Goal: Information Seeking & Learning: Learn about a topic

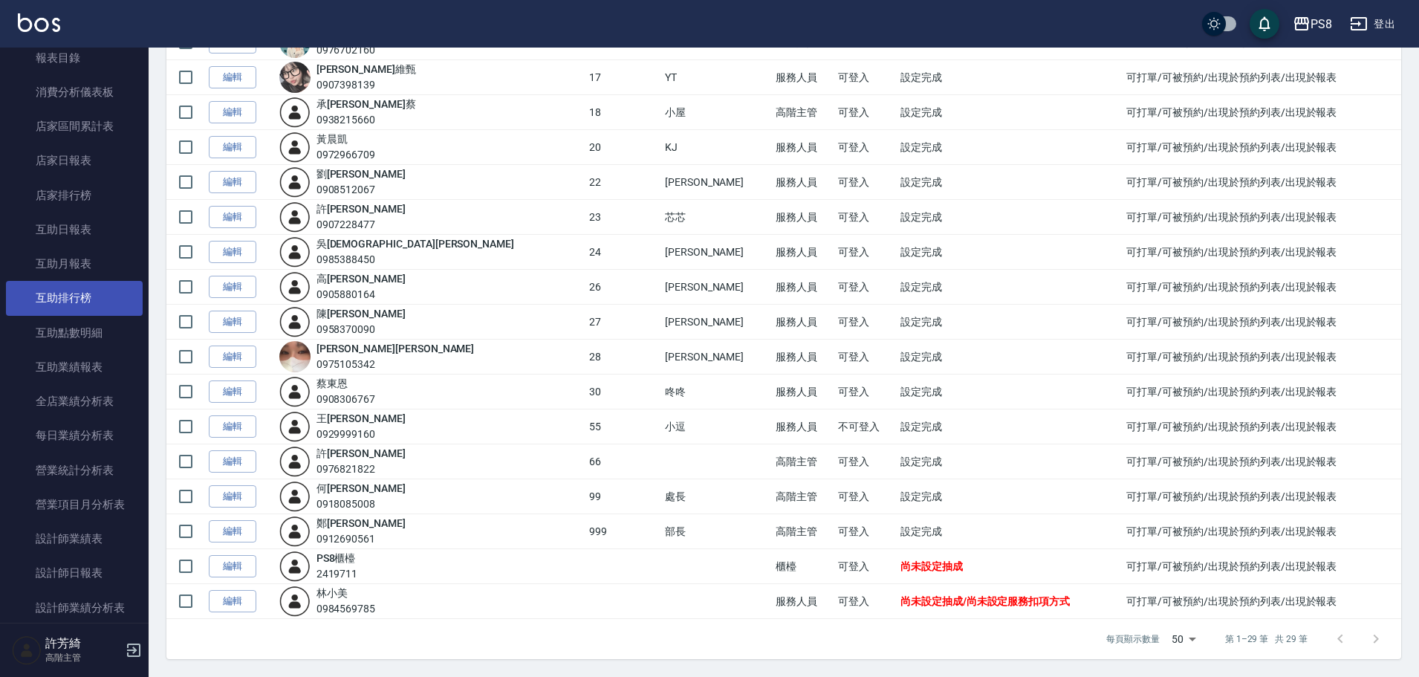
scroll to position [544, 0]
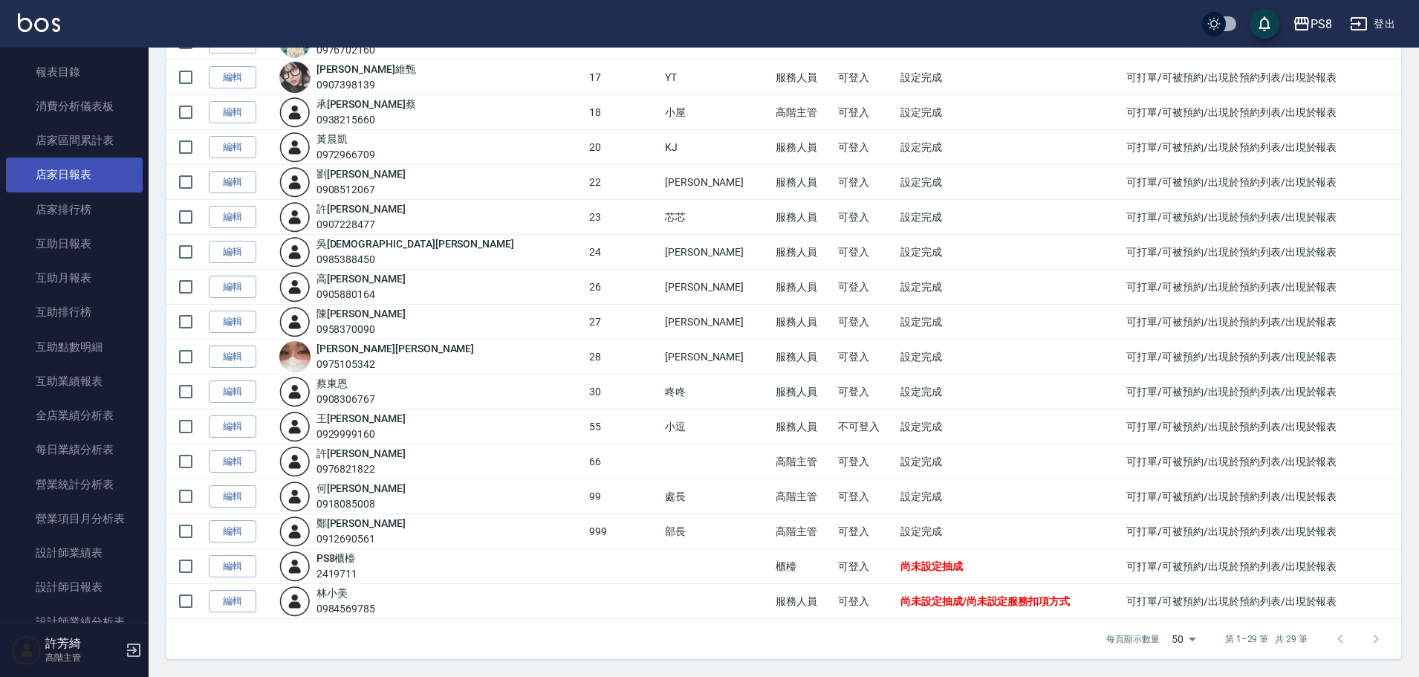
click at [91, 165] on link "店家日報表" at bounding box center [74, 174] width 137 height 34
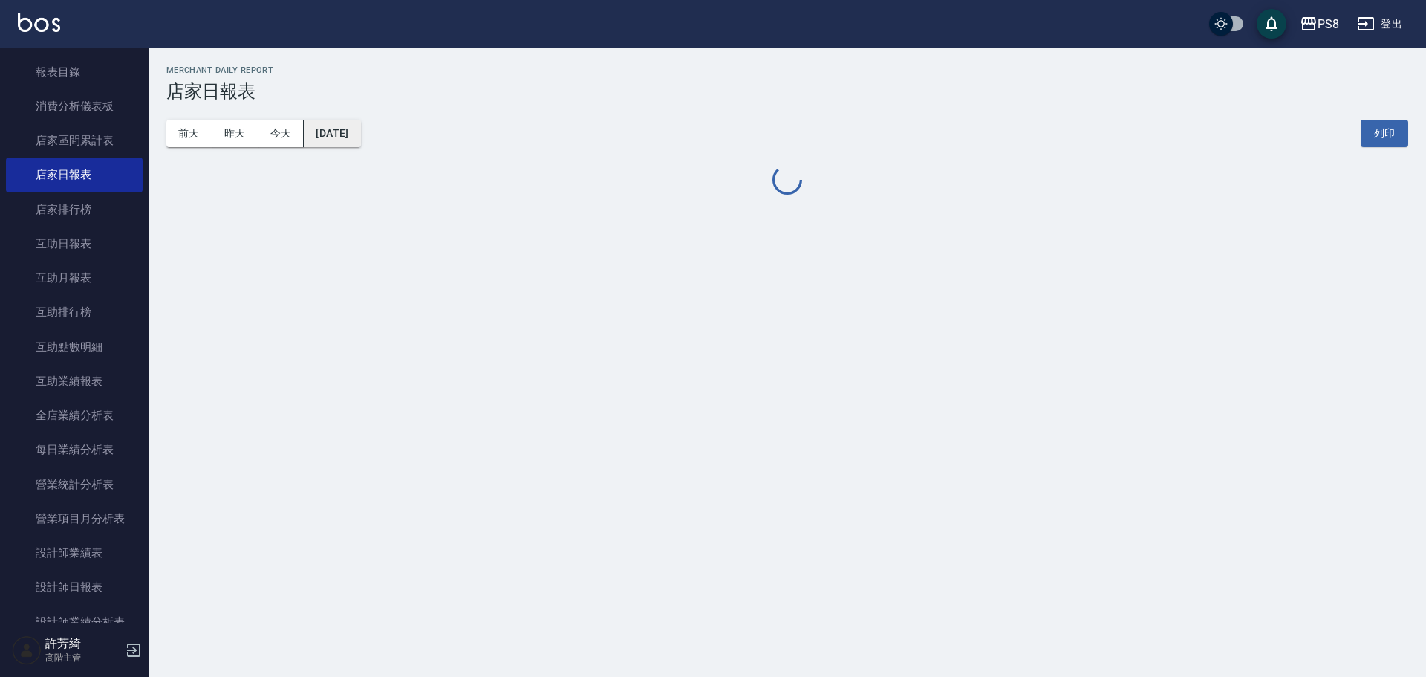
click at [354, 134] on button "[DATE]" at bounding box center [332, 133] width 56 height 27
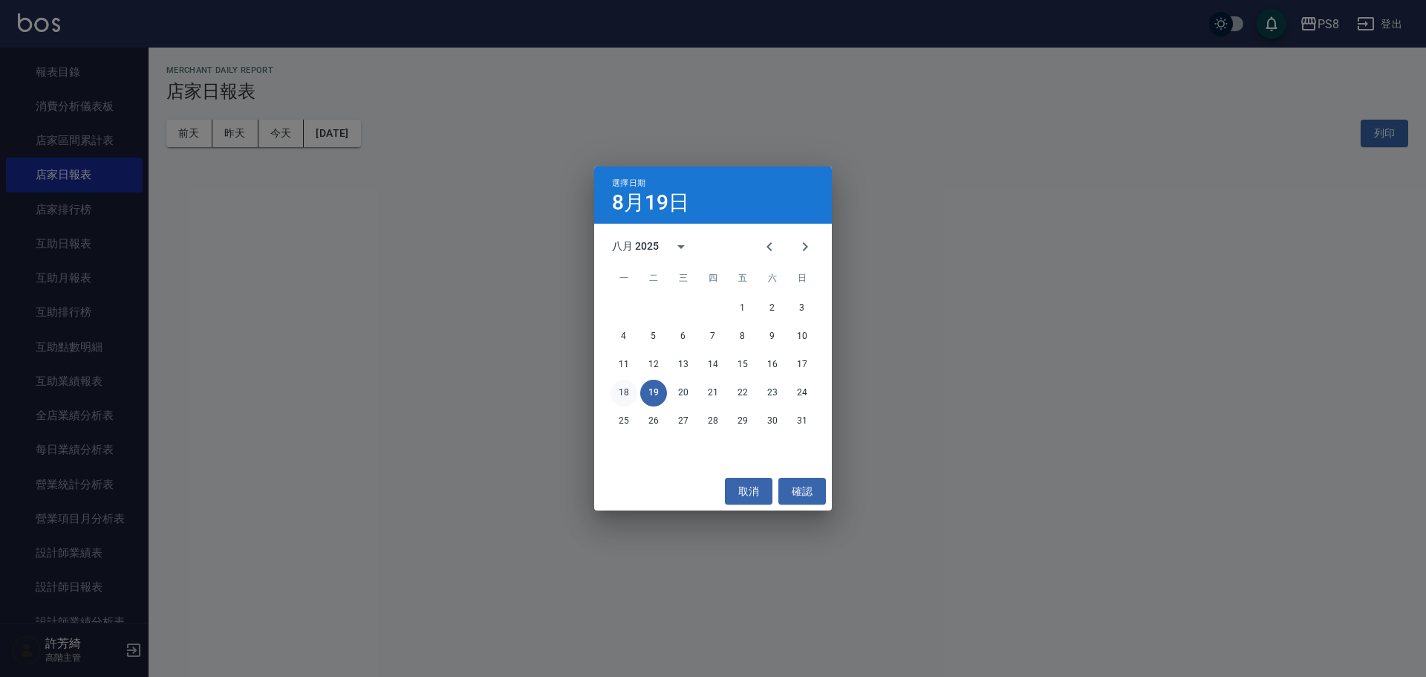
click at [618, 392] on button "18" at bounding box center [624, 393] width 27 height 27
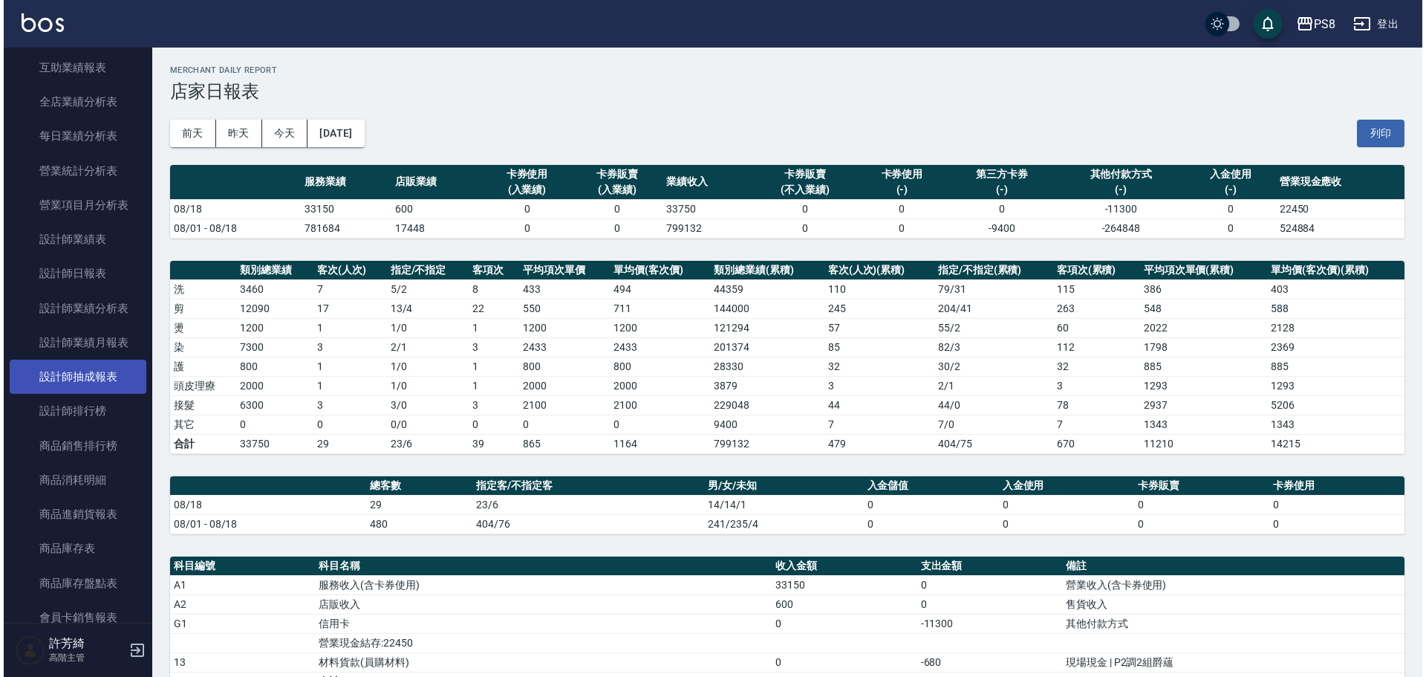
scroll to position [618, 0]
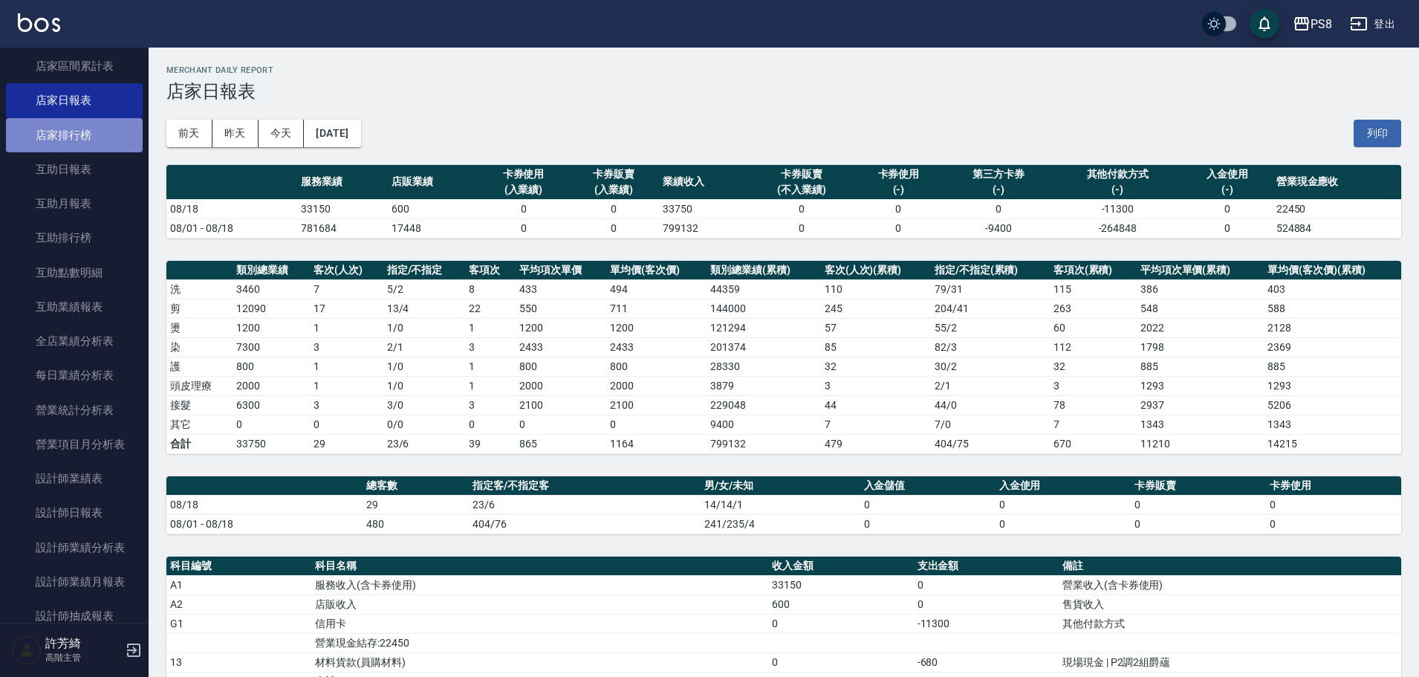
click at [98, 126] on link "店家排行榜" at bounding box center [74, 135] width 137 height 34
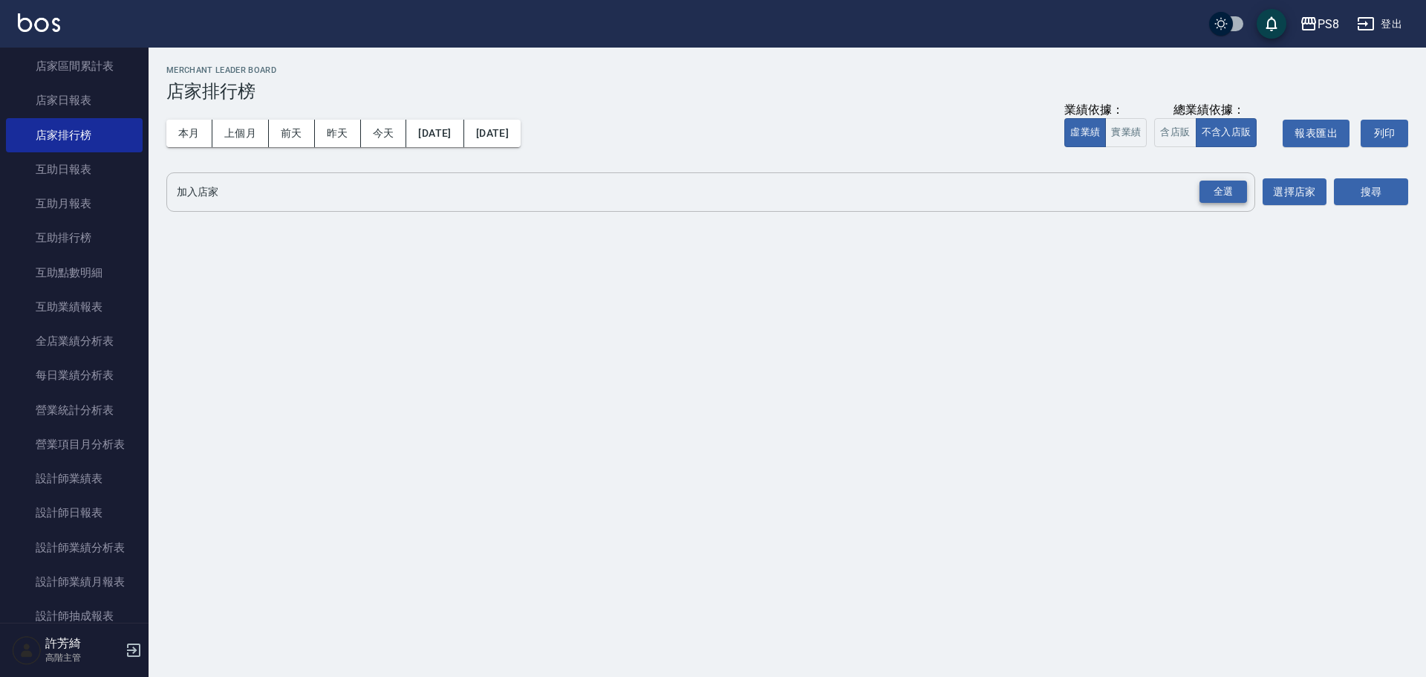
click at [1219, 192] on div "全選" at bounding box center [1224, 192] width 48 height 23
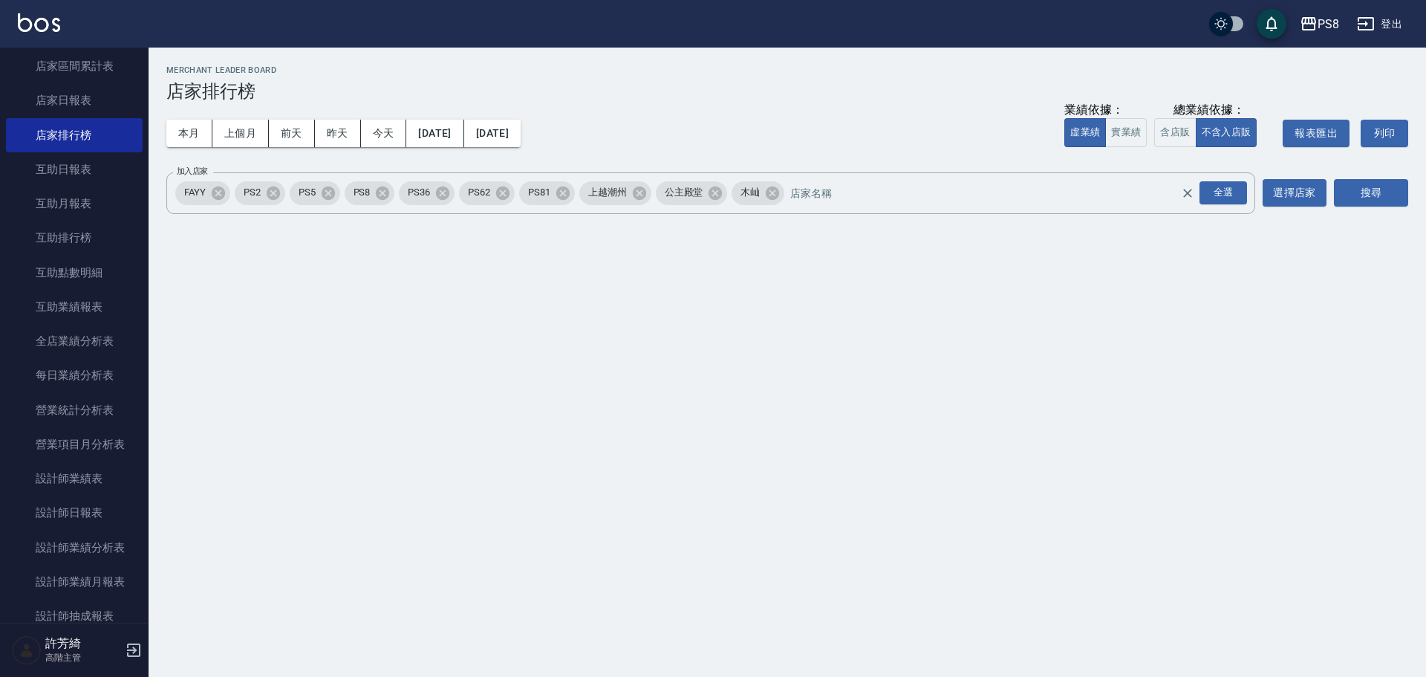
click at [521, 114] on div "本月 上個月 [DATE] [DATE] [DATE] [DATE] [DATE]" at bounding box center [343, 133] width 354 height 63
click at [521, 124] on button "[DATE]" at bounding box center [492, 133] width 56 height 27
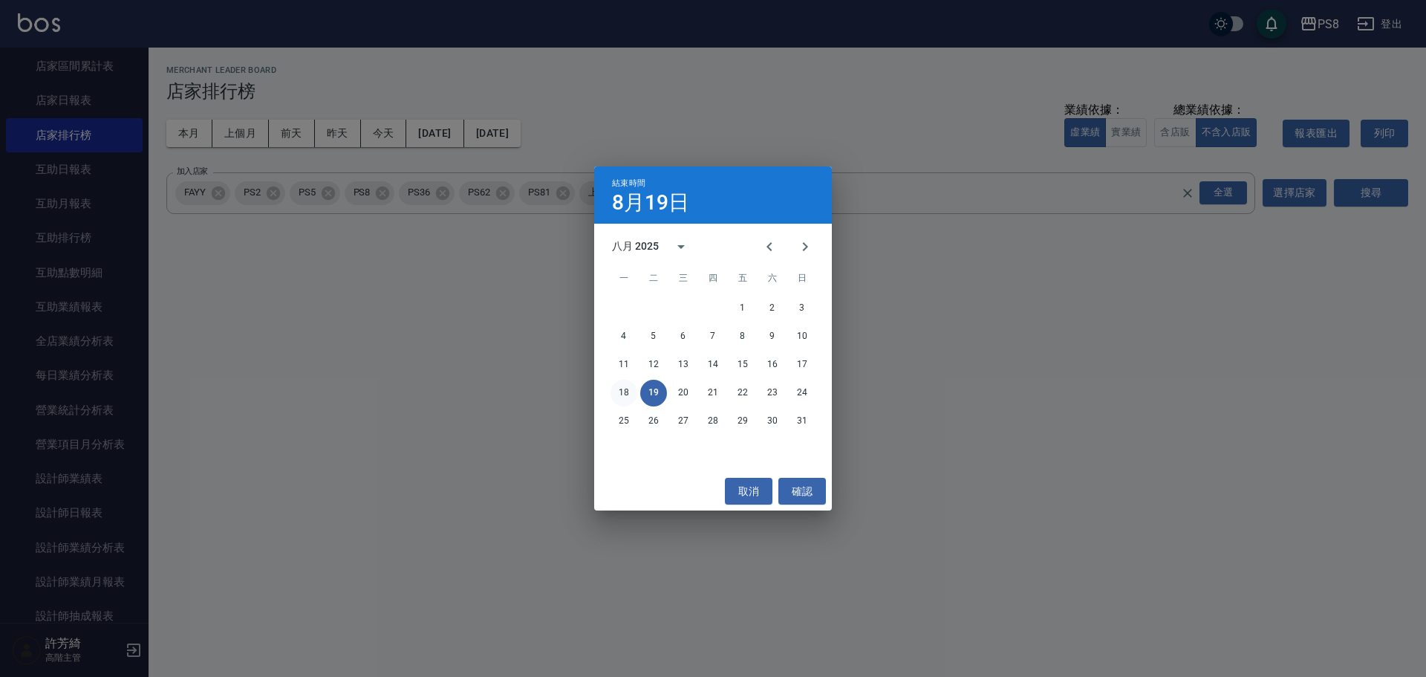
click at [611, 388] on button "18" at bounding box center [624, 393] width 27 height 27
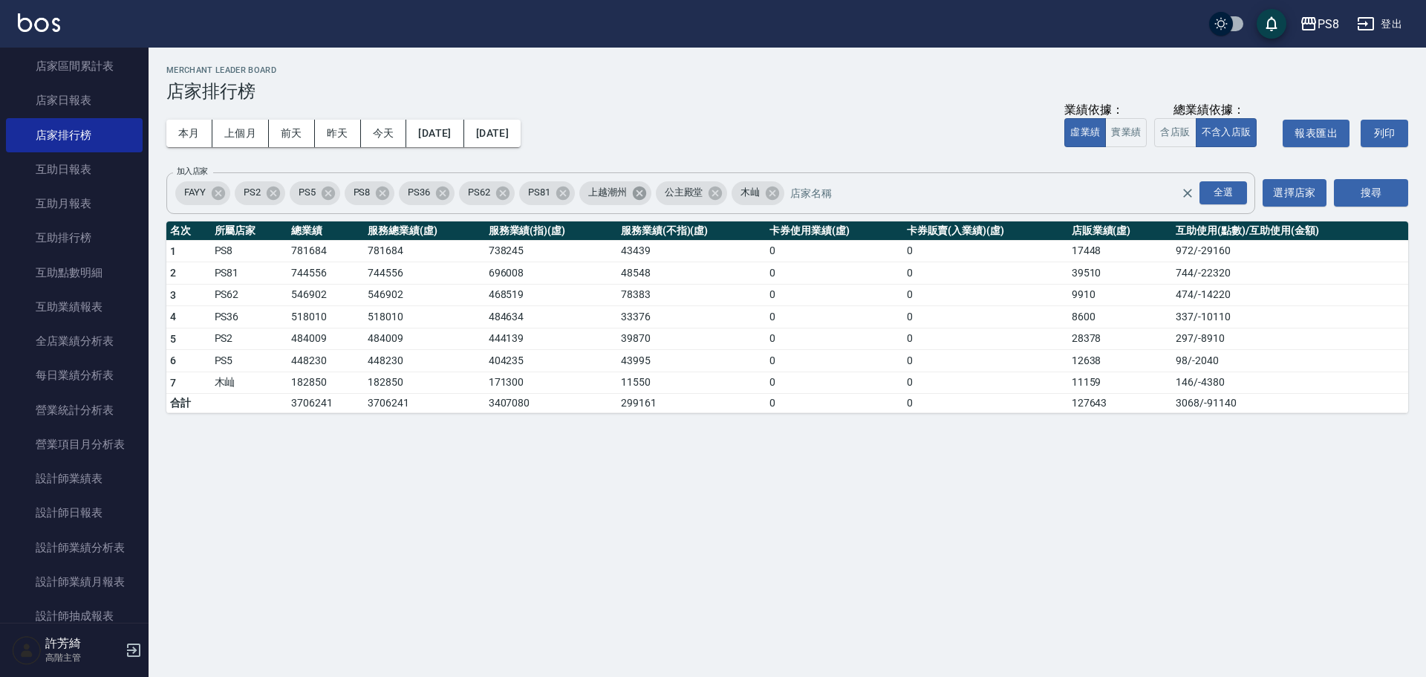
click at [643, 195] on icon at bounding box center [639, 193] width 16 height 16
click at [216, 193] on icon at bounding box center [218, 192] width 13 height 13
click at [1362, 192] on button "搜尋" at bounding box center [1371, 192] width 74 height 27
drag, startPoint x: 292, startPoint y: 250, endPoint x: 327, endPoint y: 254, distance: 35.1
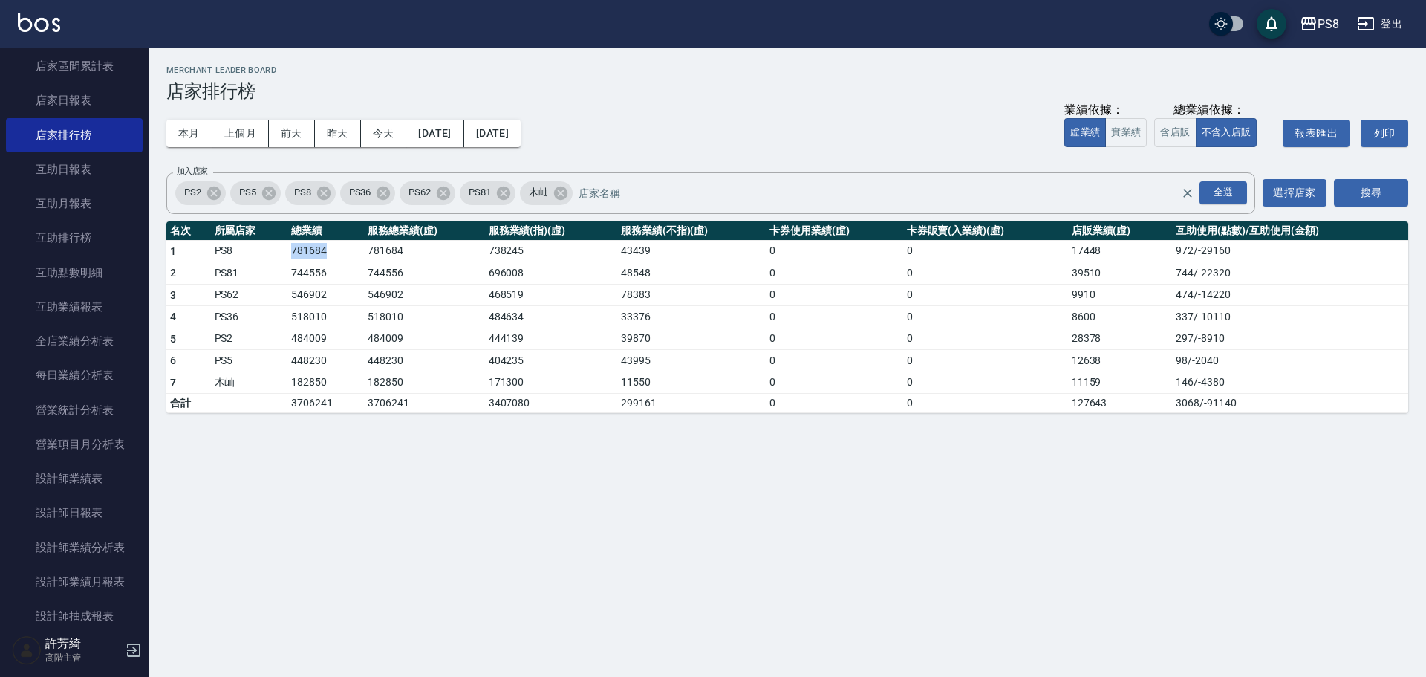
click at [327, 254] on td "781684" at bounding box center [325, 251] width 77 height 22
copy td "781684"
drag, startPoint x: 294, startPoint y: 276, endPoint x: 347, endPoint y: 275, distance: 52.8
click at [347, 275] on tr "2 PS81 744556 744556 696008 48548 0 0 39510 744 / -22320" at bounding box center [787, 273] width 1242 height 22
copy tr "744556"
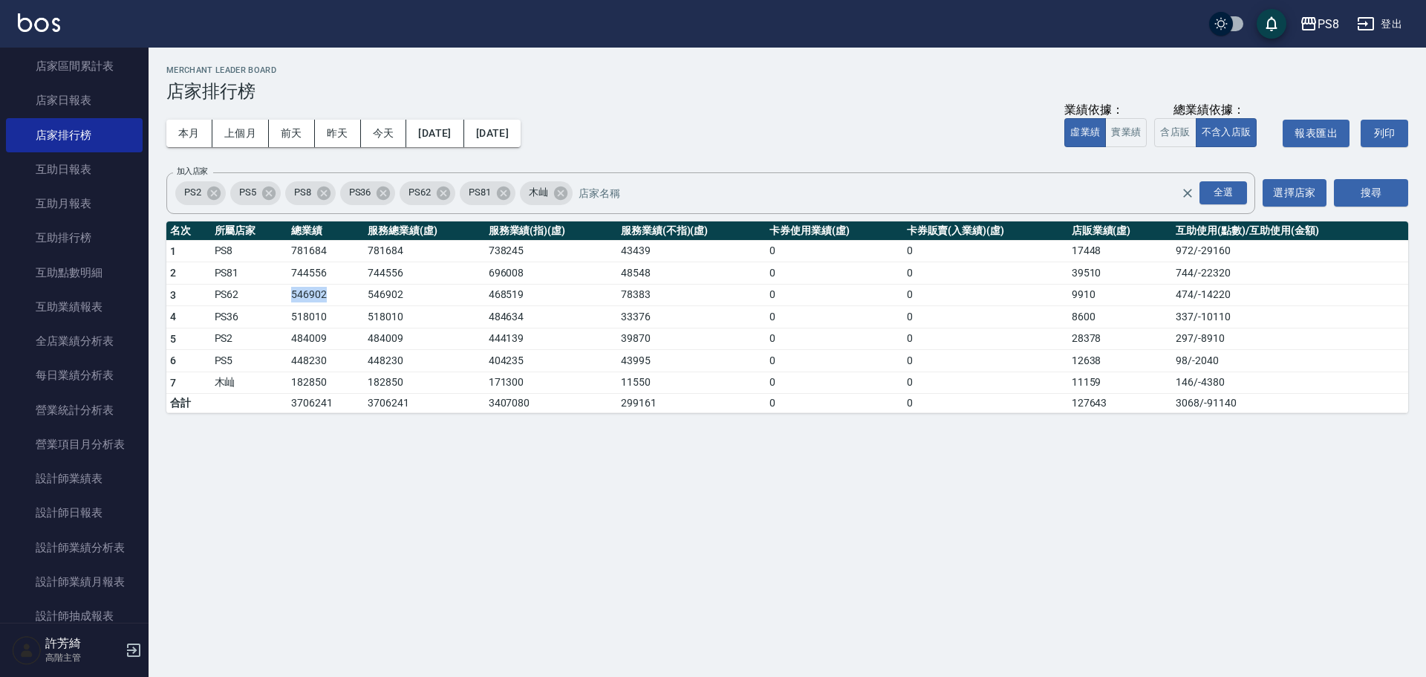
drag, startPoint x: 284, startPoint y: 293, endPoint x: 330, endPoint y: 294, distance: 46.1
click at [330, 294] on tr "3 PS62 546902 546902 468519 78383 0 0 9910 474 / -14220" at bounding box center [787, 295] width 1242 height 22
copy tr "546902"
drag, startPoint x: 288, startPoint y: 308, endPoint x: 328, endPoint y: 314, distance: 40.6
click at [328, 314] on td "518010" at bounding box center [325, 317] width 77 height 22
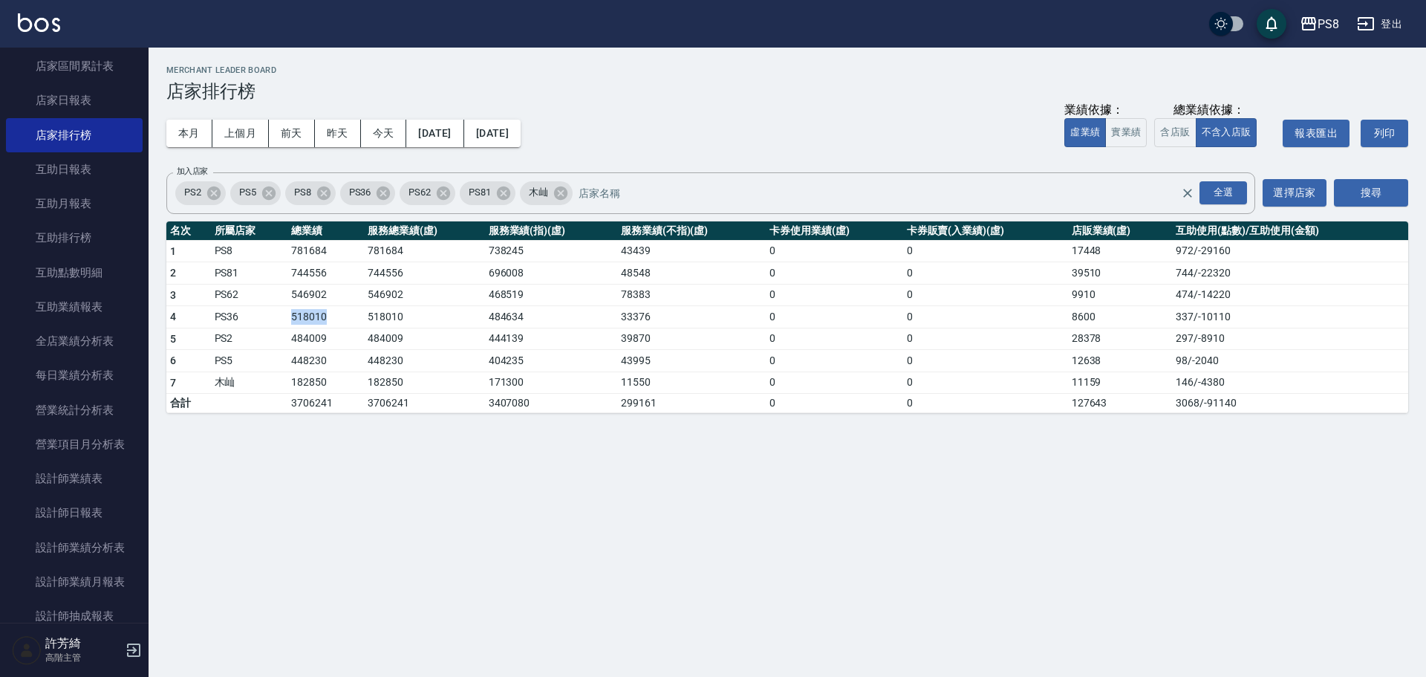
copy td "518010"
drag, startPoint x: 271, startPoint y: 340, endPoint x: 327, endPoint y: 338, distance: 55.8
click at [327, 338] on tr "5 PS2 484009 484009 444139 39870 0 0 28378 297 / -8910" at bounding box center [787, 339] width 1242 height 22
copy tr "484009"
drag, startPoint x: 271, startPoint y: 367, endPoint x: 342, endPoint y: 364, distance: 70.6
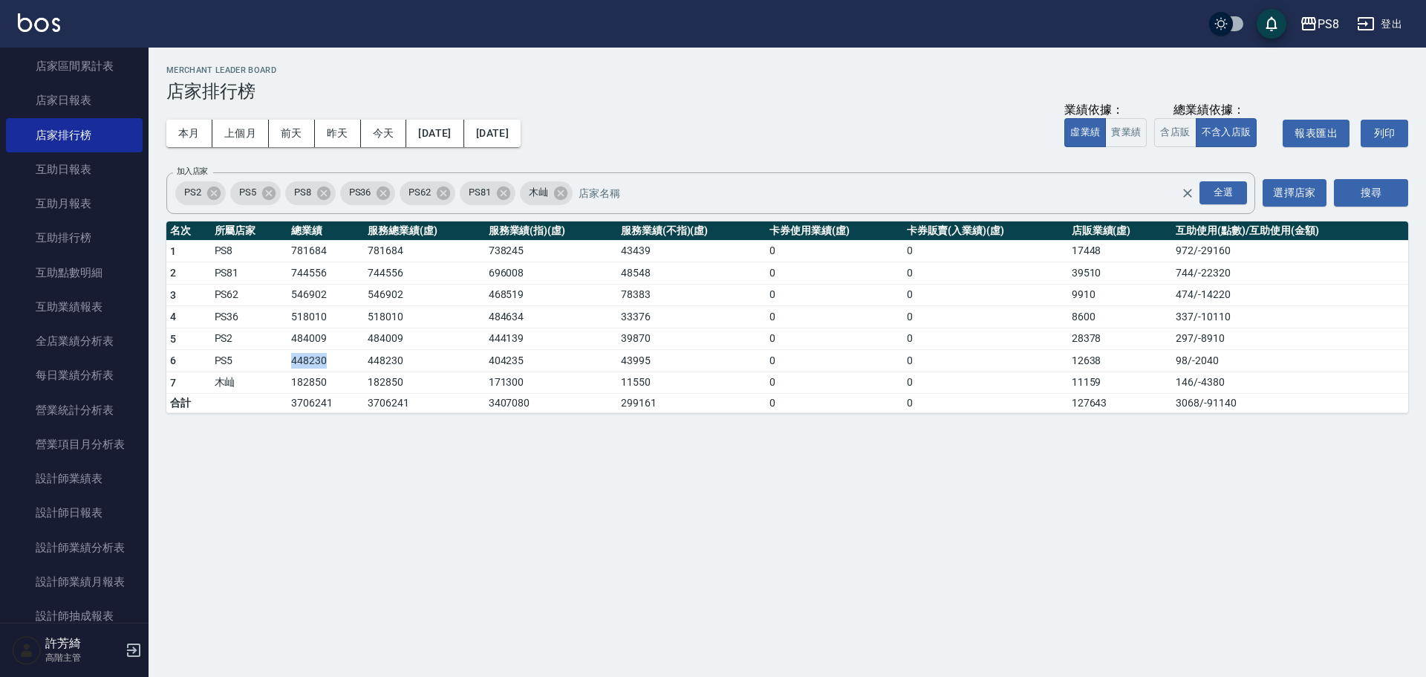
click at [342, 364] on tr "6 PS5 448230 448230 404235 43995 0 0 12638 98 / -2040" at bounding box center [787, 361] width 1242 height 22
copy tr "448230"
drag, startPoint x: 285, startPoint y: 383, endPoint x: 337, endPoint y: 381, distance: 51.3
click at [337, 381] on tr "7 木屾 182850 182850 171300 11550 0 0 11159 146 / -4380" at bounding box center [787, 382] width 1242 height 22
copy tr "木屾 182850"
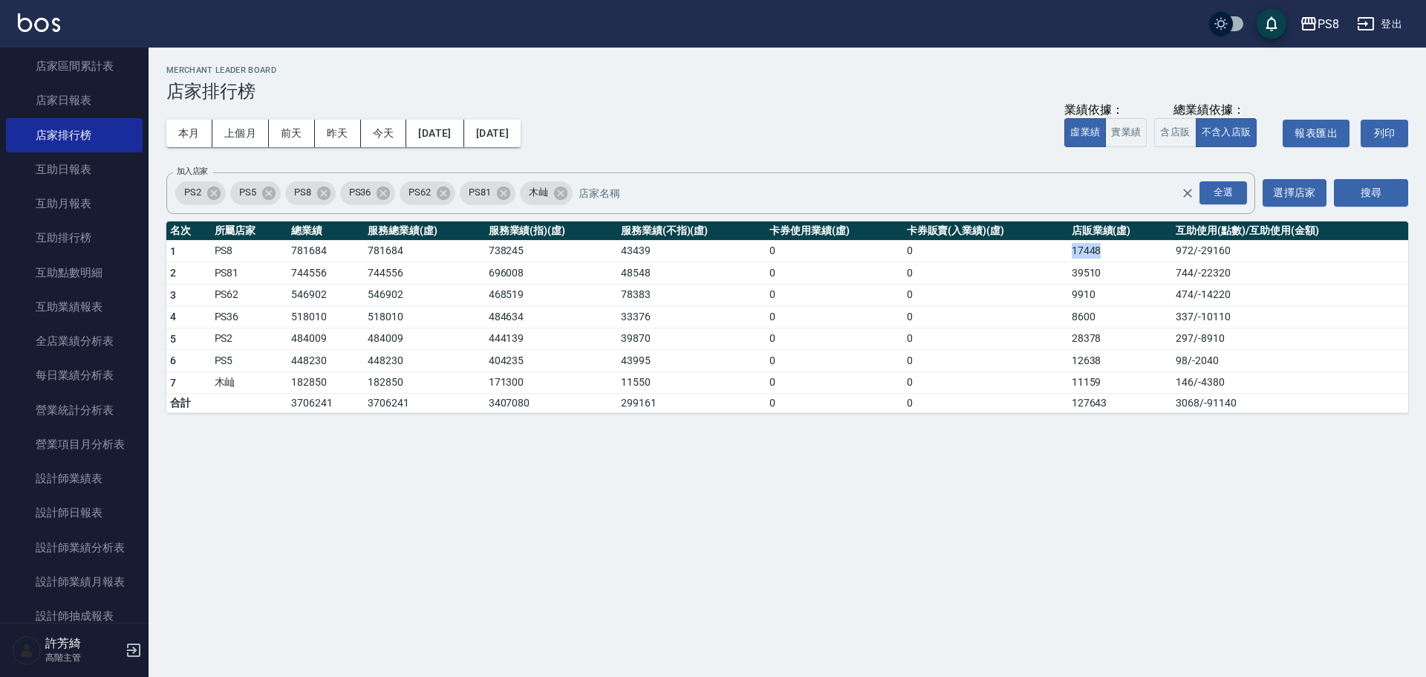
drag, startPoint x: 1068, startPoint y: 252, endPoint x: 1124, endPoint y: 252, distance: 56.5
click at [1124, 252] on td "17448" at bounding box center [1120, 251] width 105 height 22
copy td "17448"
drag, startPoint x: 1060, startPoint y: 269, endPoint x: 1122, endPoint y: 275, distance: 61.9
click at [1122, 275] on tr "2 PS81 744556 744556 696008 48548 0 0 39510 744 / -22320" at bounding box center [787, 273] width 1242 height 22
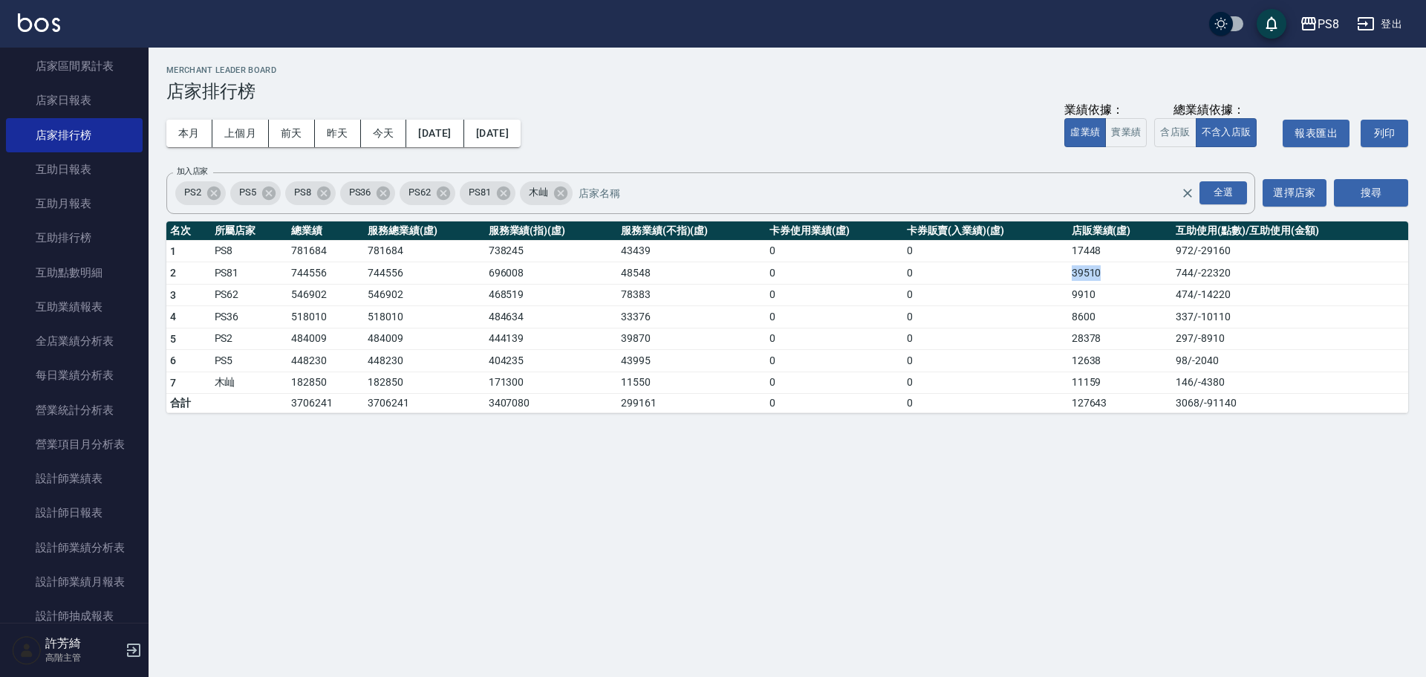
copy tr "39510"
drag, startPoint x: 1062, startPoint y: 297, endPoint x: 1109, endPoint y: 296, distance: 47.6
click at [1109, 296] on tr "3 PS62 546902 546902 468519 78383 0 0 9910 474 / -14220" at bounding box center [787, 295] width 1242 height 22
copy tr "9910"
drag, startPoint x: 1053, startPoint y: 321, endPoint x: 1105, endPoint y: 318, distance: 52.1
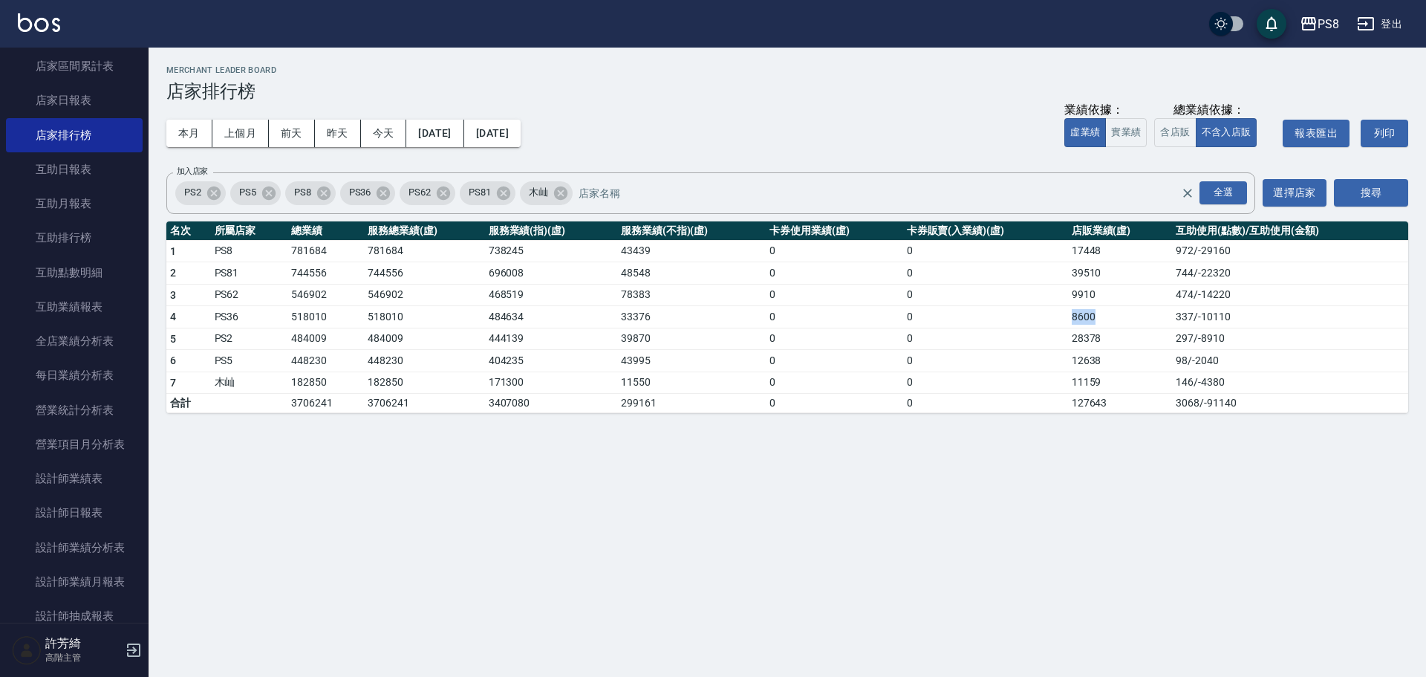
click at [1105, 318] on tr "4 PS36 518010 518010 484634 33376 0 0 8600 337 / -10110" at bounding box center [787, 317] width 1242 height 22
drag, startPoint x: 1068, startPoint y: 336, endPoint x: 1104, endPoint y: 336, distance: 36.4
click at [1104, 336] on td "28378" at bounding box center [1120, 339] width 105 height 22
drag, startPoint x: 1059, startPoint y: 360, endPoint x: 1105, endPoint y: 360, distance: 46.1
click at [1105, 360] on tr "6 PS5 448230 448230 404235 43995 0 0 12638 98 / -2040" at bounding box center [787, 361] width 1242 height 22
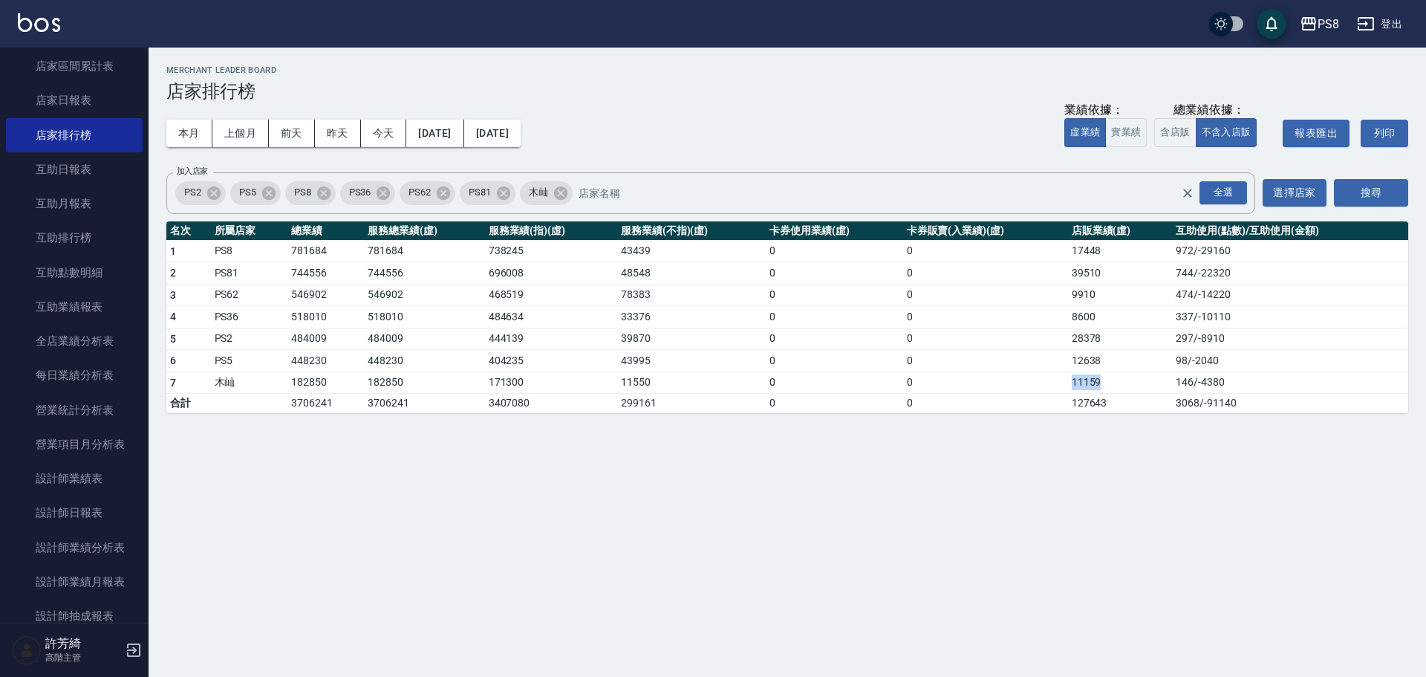
drag, startPoint x: 1065, startPoint y: 385, endPoint x: 1108, endPoint y: 377, distance: 44.6
click at [1108, 377] on tr "7 木屾 182850 182850 171300 11550 0 0 11159 146 / -4380" at bounding box center [787, 382] width 1242 height 22
click at [230, 123] on button "上個月" at bounding box center [240, 133] width 56 height 27
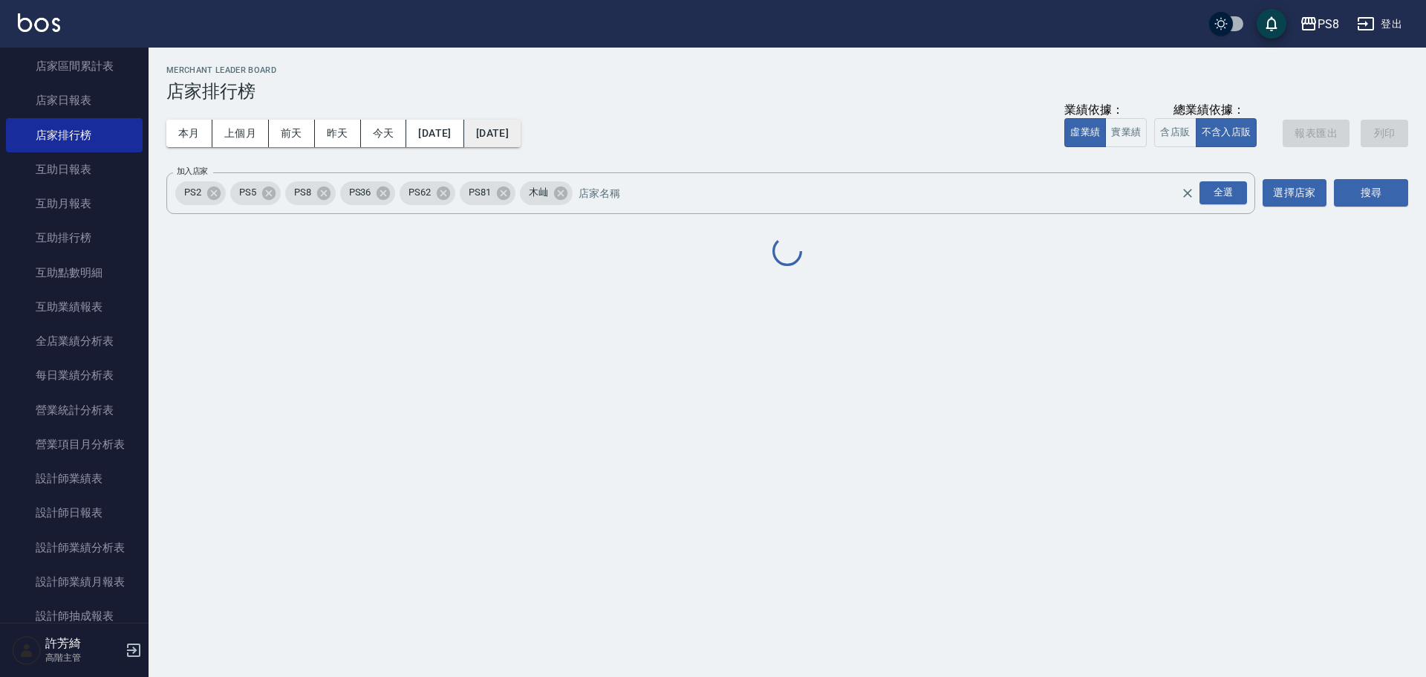
click at [521, 132] on button "[DATE]" at bounding box center [492, 133] width 56 height 27
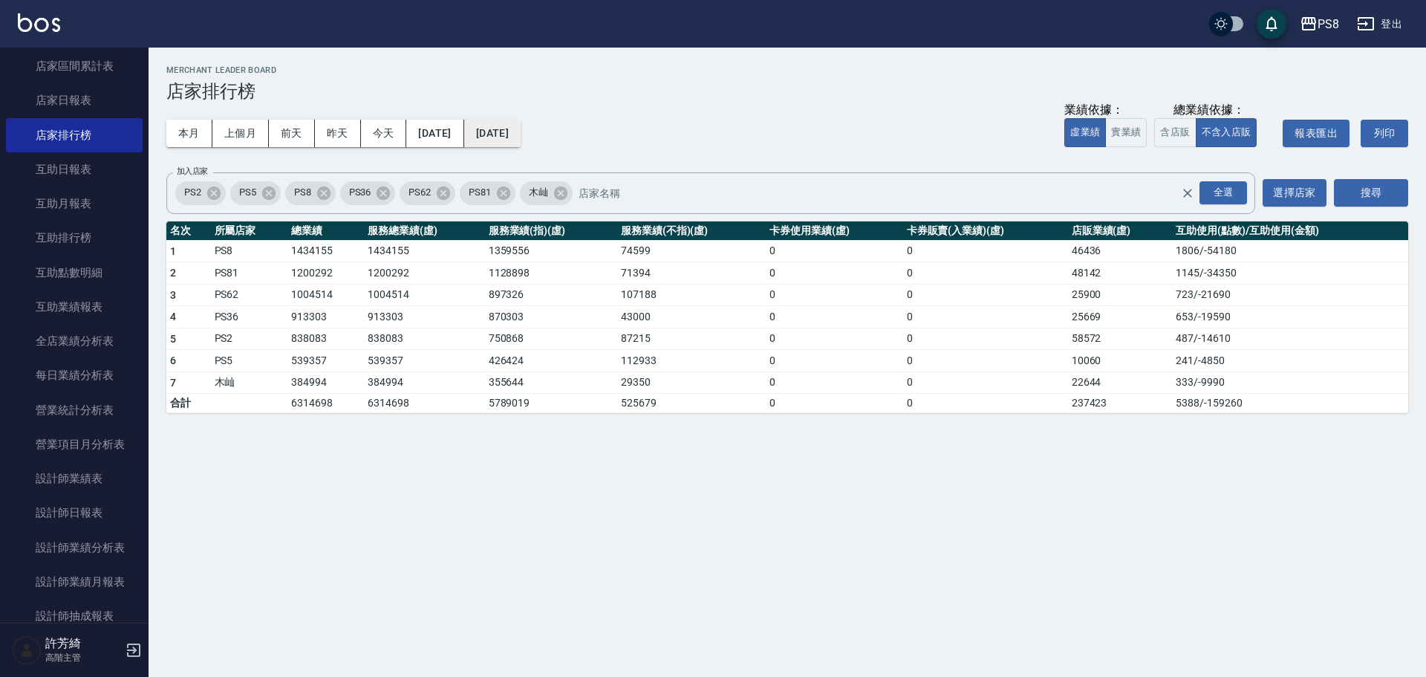
click at [521, 133] on button "[DATE]" at bounding box center [492, 133] width 56 height 27
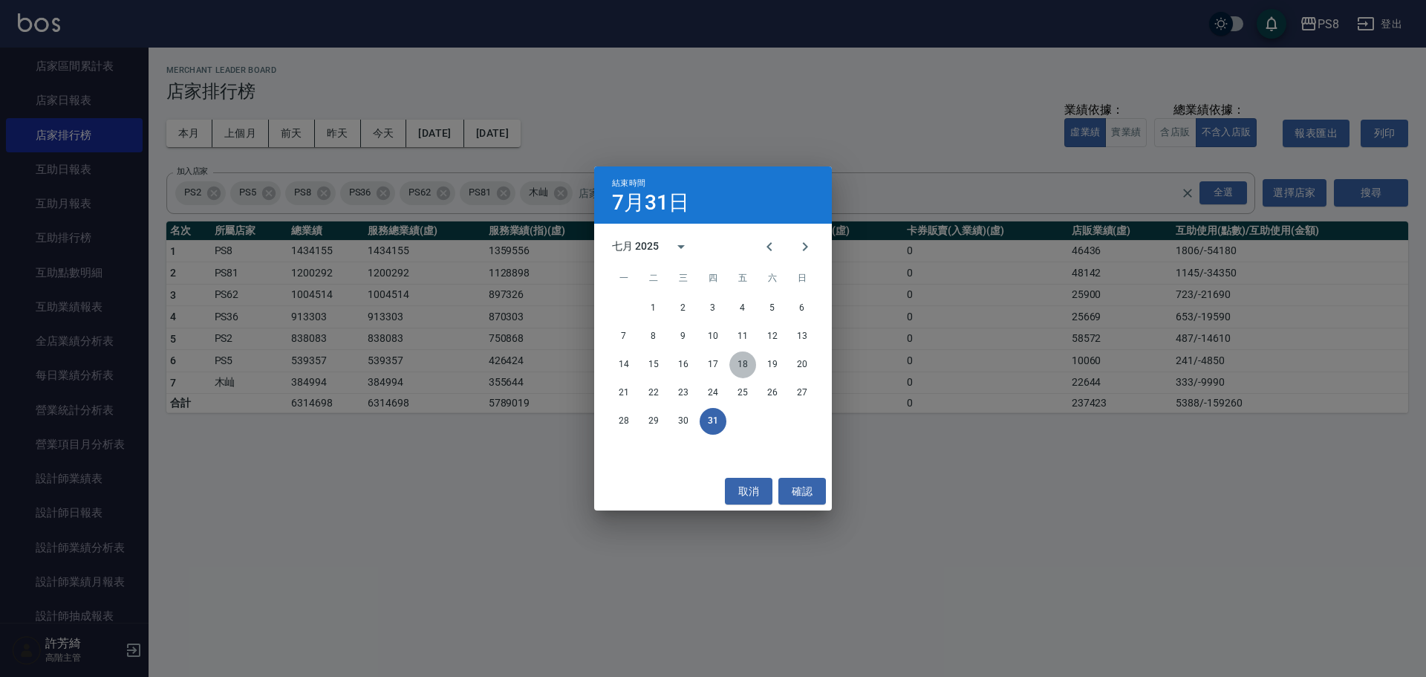
click at [733, 363] on button "18" at bounding box center [743, 364] width 27 height 27
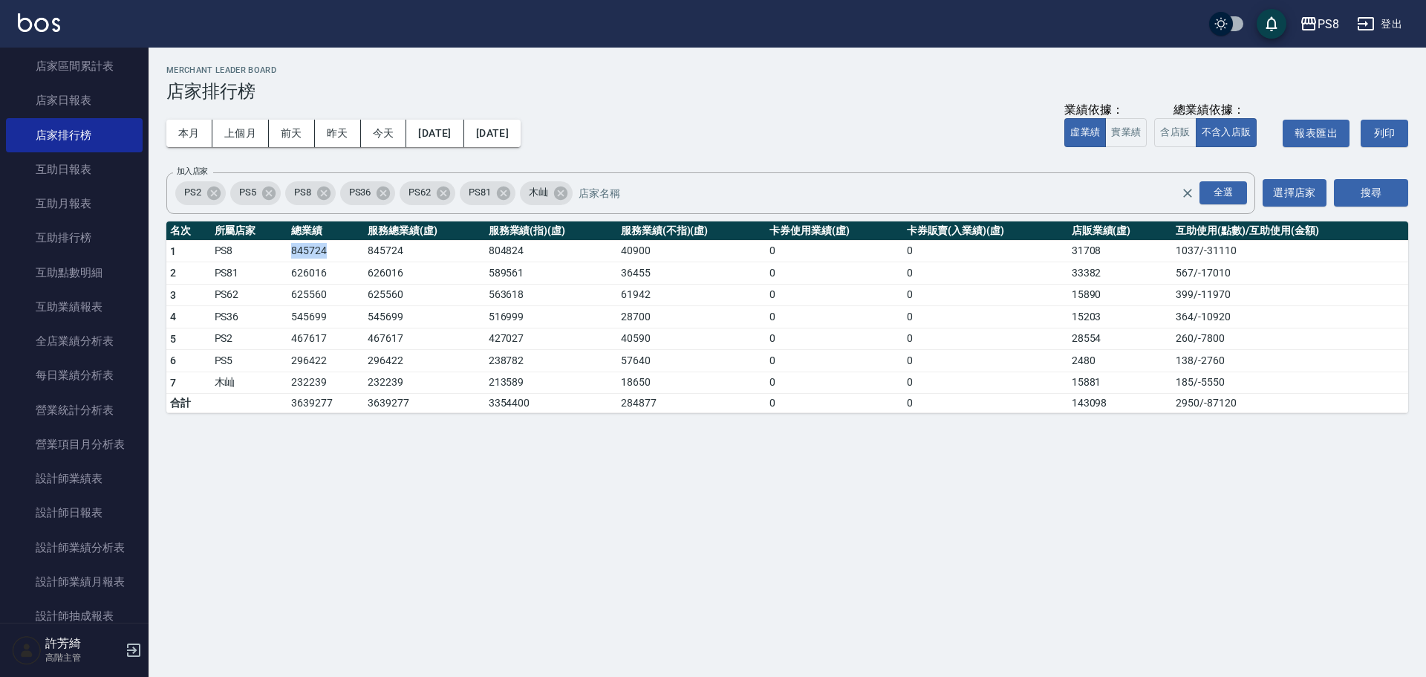
drag, startPoint x: 290, startPoint y: 252, endPoint x: 343, endPoint y: 245, distance: 53.9
click at [343, 245] on td "845724" at bounding box center [325, 251] width 77 height 22
drag, startPoint x: 261, startPoint y: 262, endPoint x: 350, endPoint y: 267, distance: 88.5
click at [350, 267] on tr "2 PS81 626016 626016 589561 36455 0 0 33382 567 / -17010" at bounding box center [787, 273] width 1242 height 22
drag, startPoint x: 286, startPoint y: 288, endPoint x: 342, endPoint y: 292, distance: 56.6
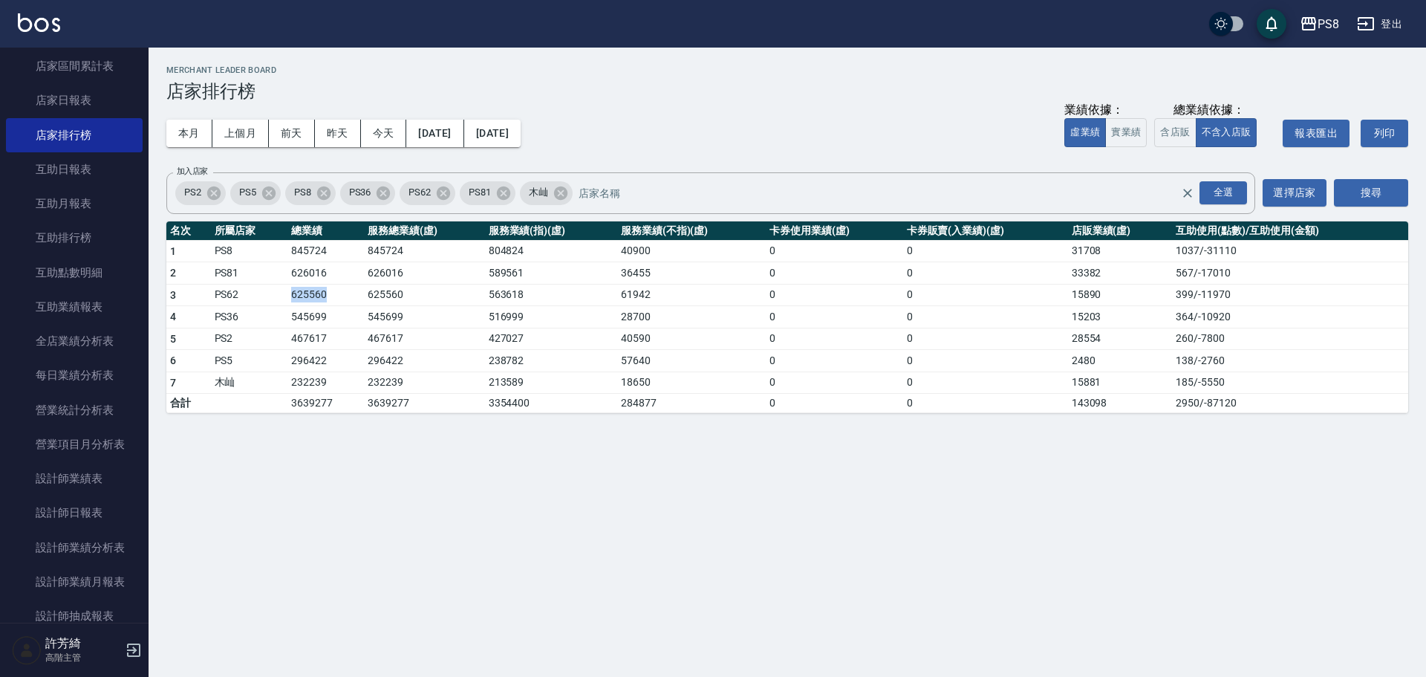
click at [342, 292] on tr "3 PS62 625560 625560 563618 61942 0 0 15890 399 / -11970" at bounding box center [787, 295] width 1242 height 22
drag, startPoint x: 276, startPoint y: 321, endPoint x: 333, endPoint y: 321, distance: 56.5
click at [333, 321] on tr "4 PS36 545699 545699 516999 28700 0 0 15203 364 / -10920" at bounding box center [787, 317] width 1242 height 22
drag, startPoint x: 280, startPoint y: 341, endPoint x: 351, endPoint y: 340, distance: 70.6
click at [351, 340] on tr "5 PS2 467617 467617 427027 40590 0 0 28554 260 / -7800" at bounding box center [787, 339] width 1242 height 22
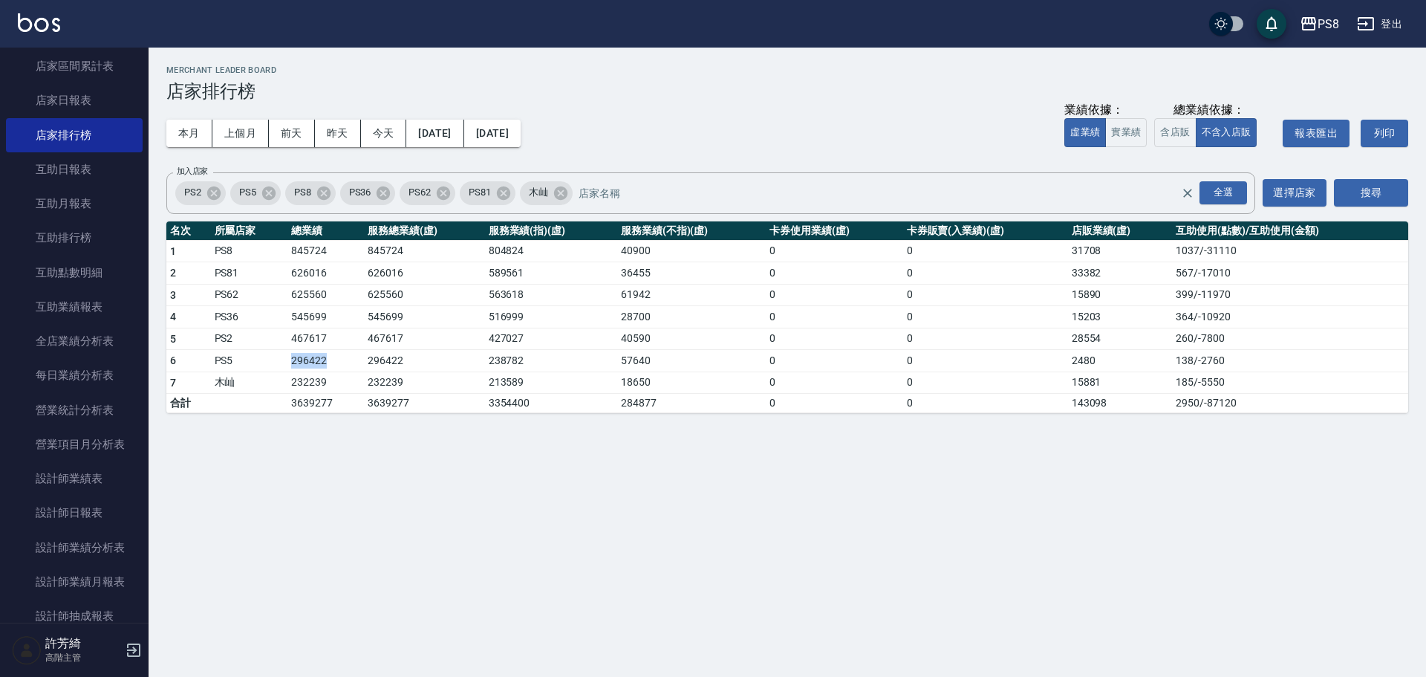
drag, startPoint x: 277, startPoint y: 354, endPoint x: 338, endPoint y: 365, distance: 61.9
click at [338, 365] on tr "6 PS5 296422 296422 238782 57640 0 0 2480 138 / -2760" at bounding box center [787, 361] width 1242 height 22
drag, startPoint x: 284, startPoint y: 379, endPoint x: 323, endPoint y: 381, distance: 39.4
click at [323, 381] on tr "7 木屾 232239 232239 213589 18650 0 0 15881 185 / -5550" at bounding box center [787, 382] width 1242 height 22
drag, startPoint x: 299, startPoint y: 382, endPoint x: 291, endPoint y: 385, distance: 8.7
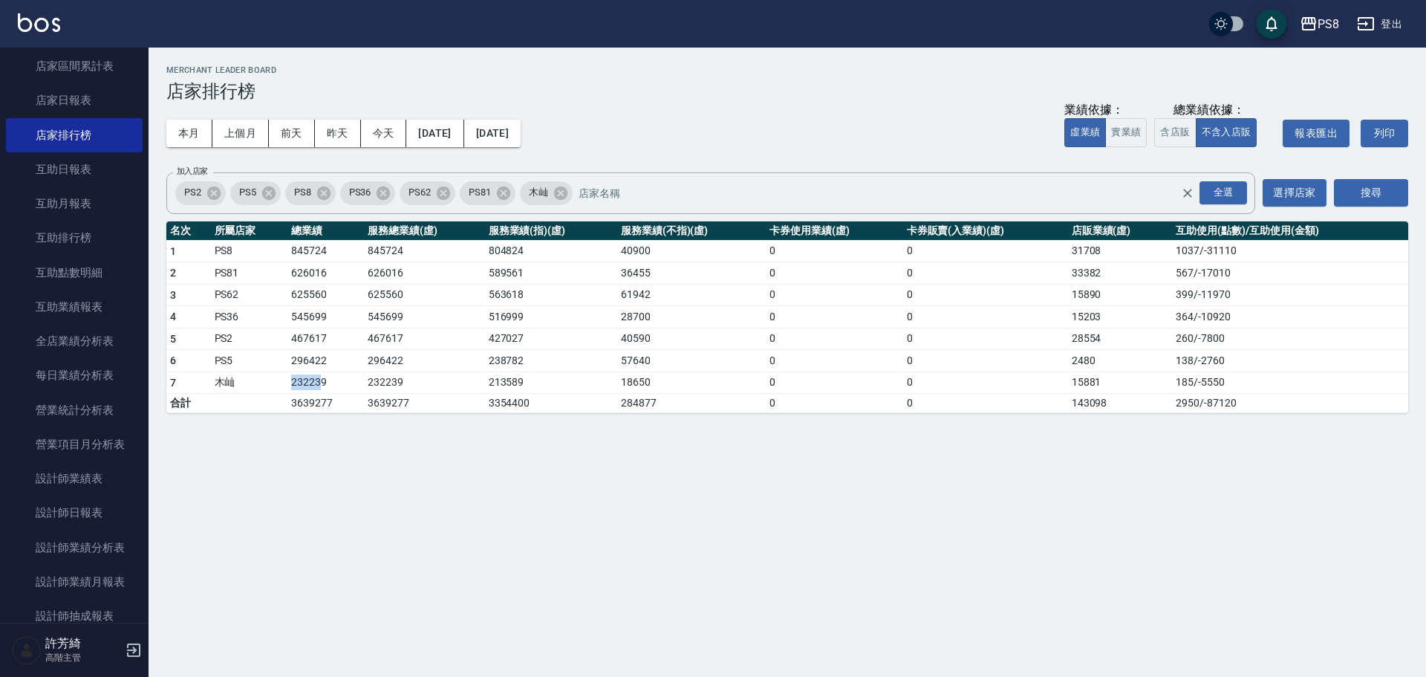
click at [299, 383] on td "232239" at bounding box center [325, 382] width 77 height 22
click at [289, 383] on td "232239" at bounding box center [325, 382] width 77 height 22
drag, startPoint x: 290, startPoint y: 383, endPoint x: 329, endPoint y: 386, distance: 39.4
click at [329, 386] on td "232239" at bounding box center [325, 382] width 77 height 22
drag, startPoint x: 1072, startPoint y: 381, endPoint x: 1108, endPoint y: 381, distance: 35.7
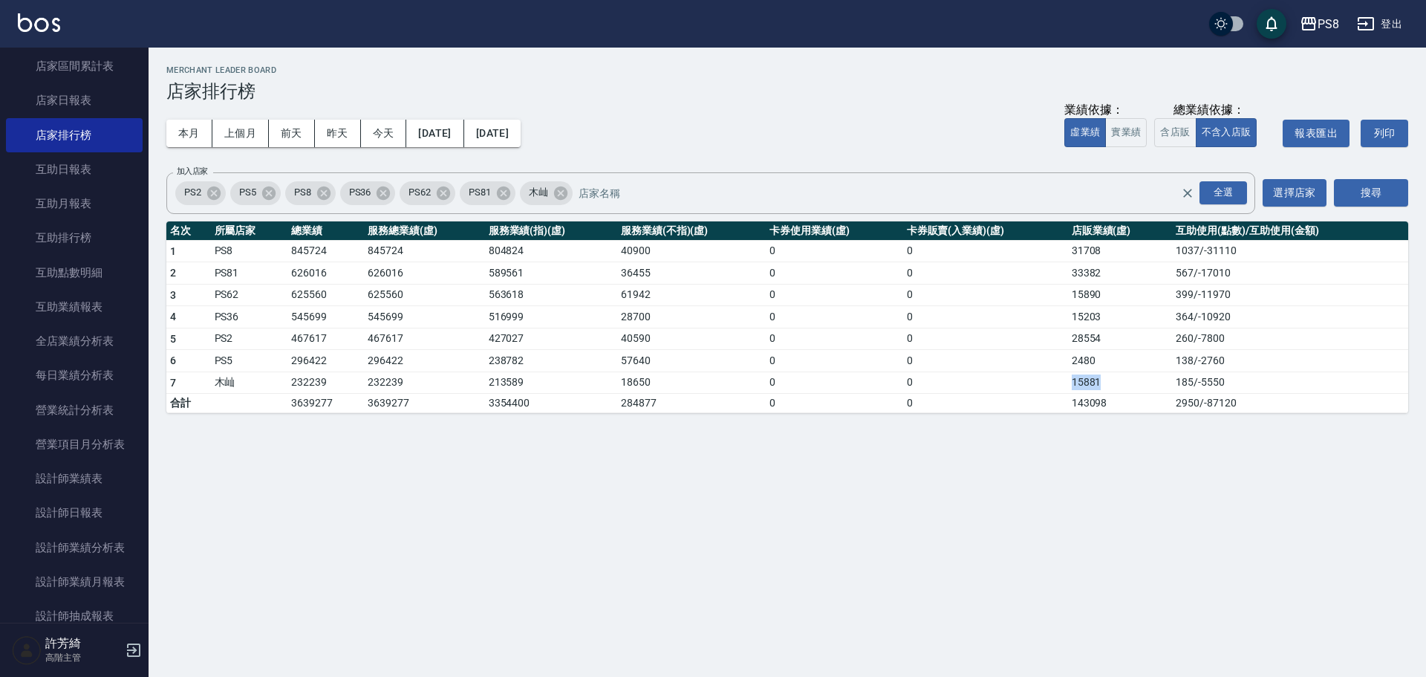
click at [1108, 381] on tr "7 木屾 232239 232239 213589 18650 0 0 15881 185 / -5550" at bounding box center [787, 382] width 1242 height 22
drag, startPoint x: 1065, startPoint y: 340, endPoint x: 1108, endPoint y: 340, distance: 43.1
click at [1109, 340] on tr "5 PS2 467617 467617 427027 40590 0 0 28554 260 / -7800" at bounding box center [787, 339] width 1242 height 22
drag, startPoint x: 1068, startPoint y: 318, endPoint x: 1109, endPoint y: 316, distance: 41.7
click at [1109, 316] on td "15203" at bounding box center [1120, 317] width 105 height 22
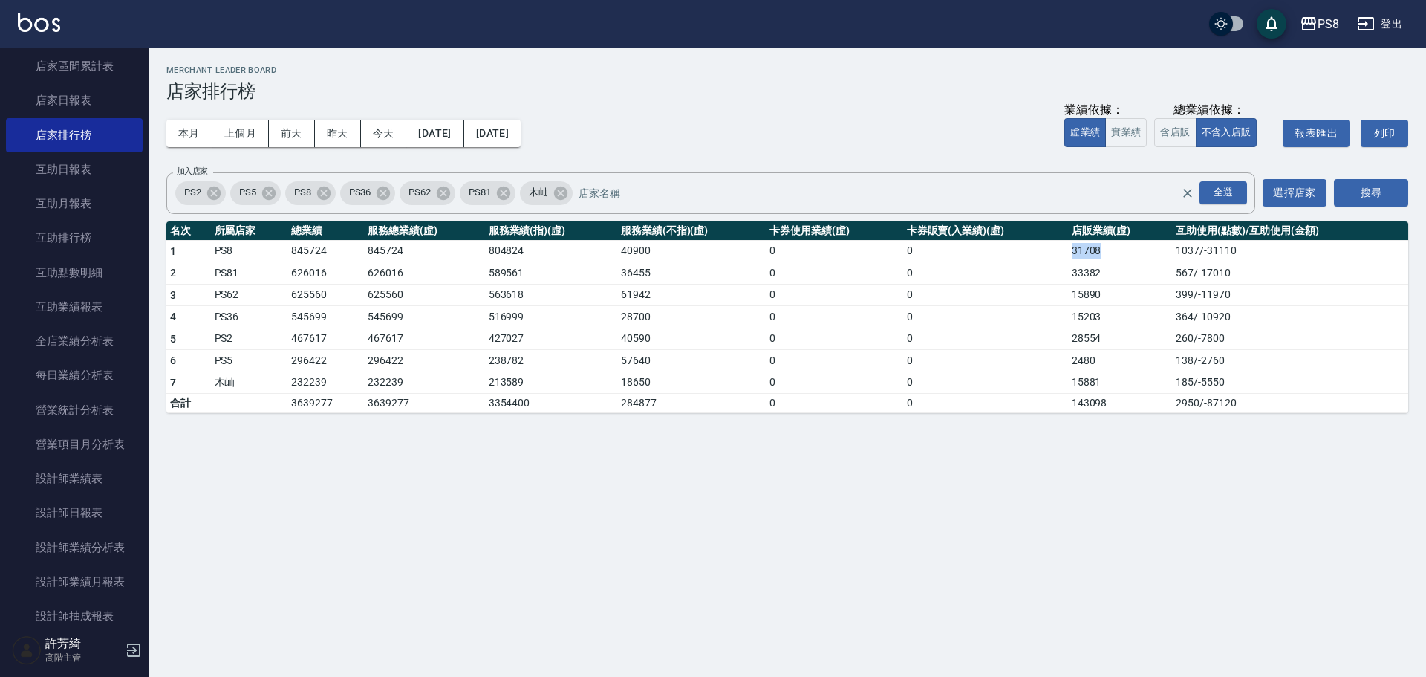
drag, startPoint x: 1065, startPoint y: 253, endPoint x: 1111, endPoint y: 250, distance: 46.2
click at [1111, 250] on tr "1 PS8 845724 845724 804824 40900 0 0 31708 1037 / -31110" at bounding box center [787, 251] width 1242 height 22
drag, startPoint x: 1065, startPoint y: 276, endPoint x: 1121, endPoint y: 273, distance: 56.5
click at [1125, 273] on tr "2 PS81 626016 626016 589561 36455 0 0 33382 567 / -17010" at bounding box center [787, 273] width 1242 height 22
drag, startPoint x: 1059, startPoint y: 294, endPoint x: 1120, endPoint y: 292, distance: 61.0
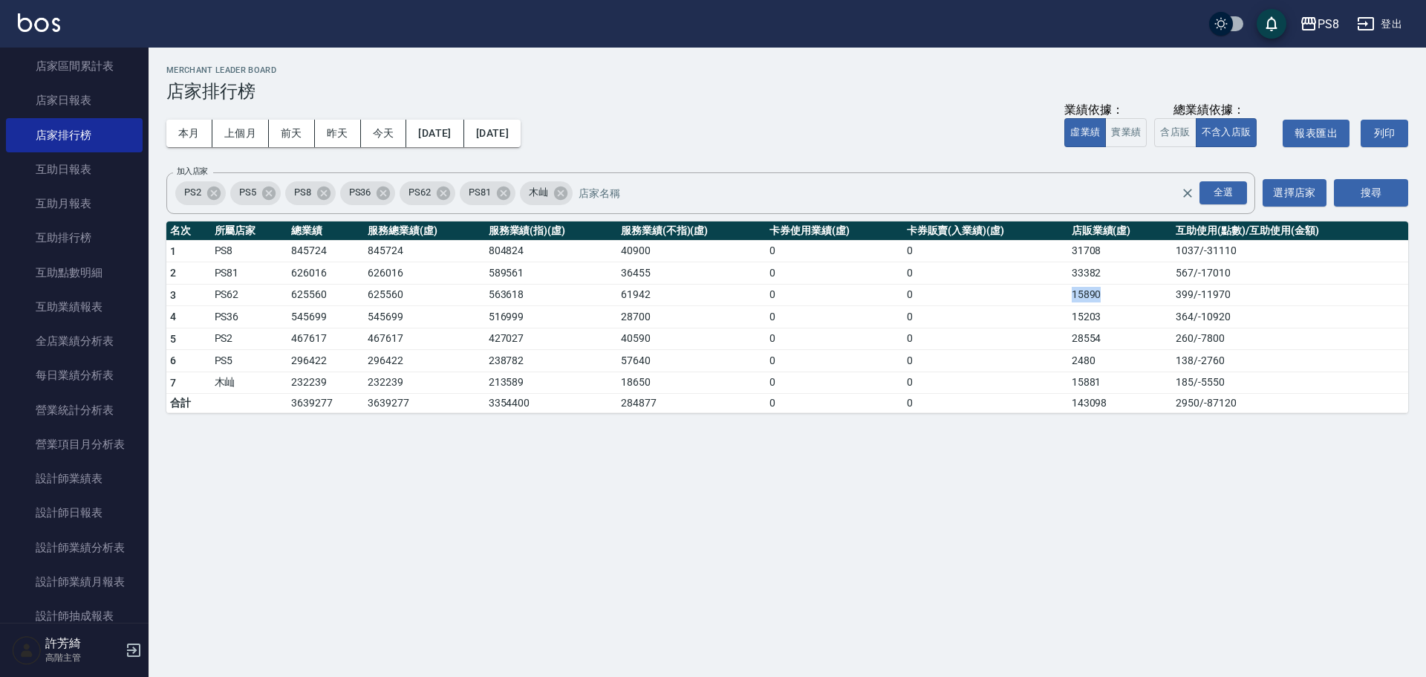
click at [1120, 292] on tr "3 PS62 625560 625560 563618 61942 0 0 15890 399 / -11970" at bounding box center [787, 295] width 1242 height 22
drag, startPoint x: 1058, startPoint y: 319, endPoint x: 1087, endPoint y: 322, distance: 29.1
click at [1102, 319] on tr "4 PS36 545699 545699 516999 28700 0 0 15203 364 / -10920" at bounding box center [787, 317] width 1242 height 22
drag, startPoint x: 1062, startPoint y: 343, endPoint x: 1110, endPoint y: 340, distance: 47.6
click at [1110, 340] on tr "5 PS2 467617 467617 427027 40590 0 0 28554 260 / -7800" at bounding box center [787, 339] width 1242 height 22
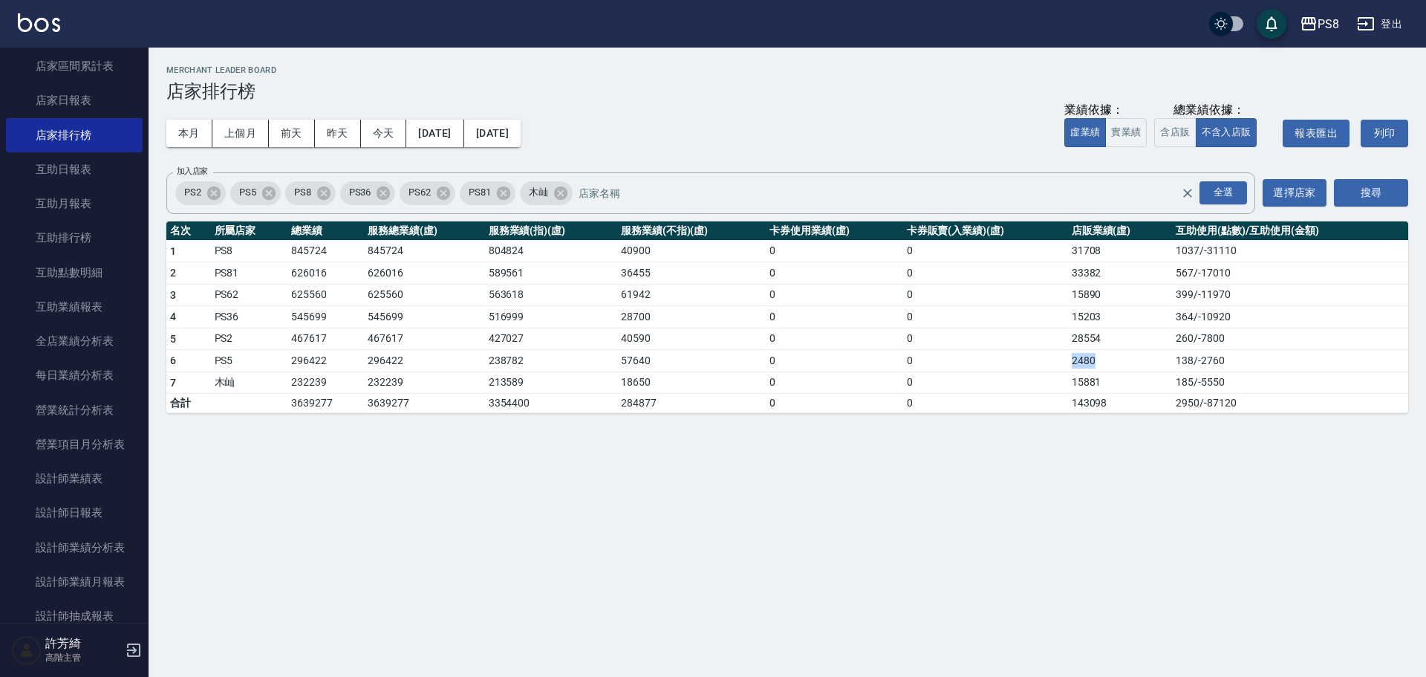
drag, startPoint x: 1065, startPoint y: 359, endPoint x: 1102, endPoint y: 360, distance: 36.4
click at [1105, 360] on tr "6 PS5 296422 296422 238782 57640 0 0 2480 138 / -2760" at bounding box center [787, 361] width 1242 height 22
drag, startPoint x: 1084, startPoint y: 380, endPoint x: 1105, endPoint y: 377, distance: 21.7
click at [1105, 377] on tr "7 木屾 232239 232239 213589 18650 0 0 15881 185 / -5550" at bounding box center [787, 382] width 1242 height 22
click at [195, 131] on button "本月" at bounding box center [189, 133] width 46 height 27
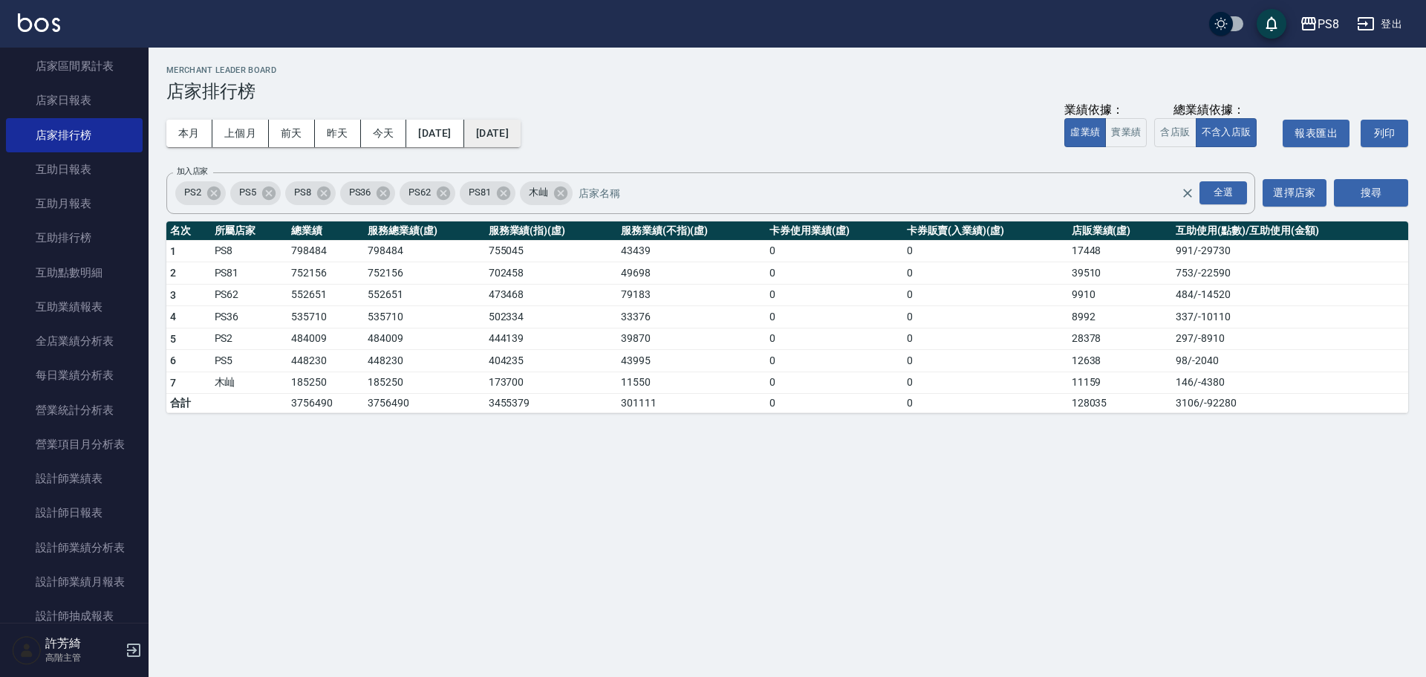
click at [521, 134] on button "[DATE]" at bounding box center [492, 133] width 56 height 27
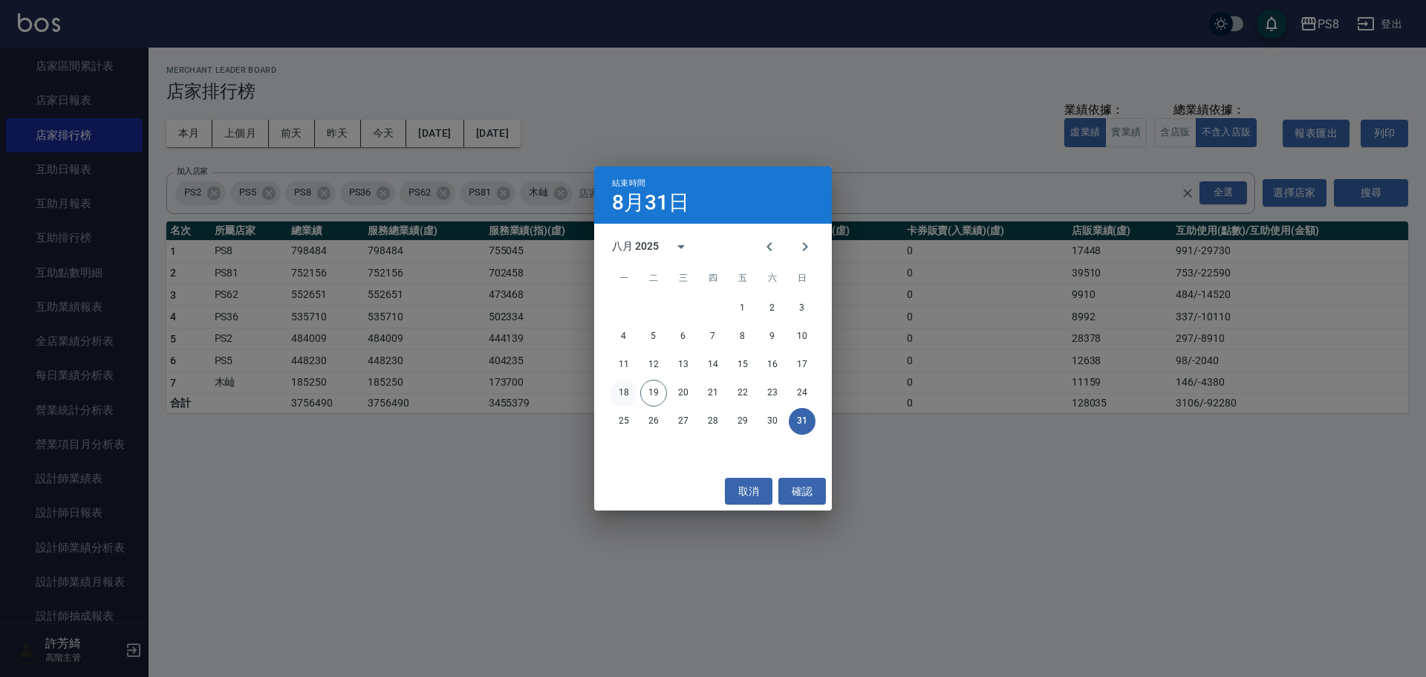
click at [629, 394] on button "18" at bounding box center [624, 393] width 27 height 27
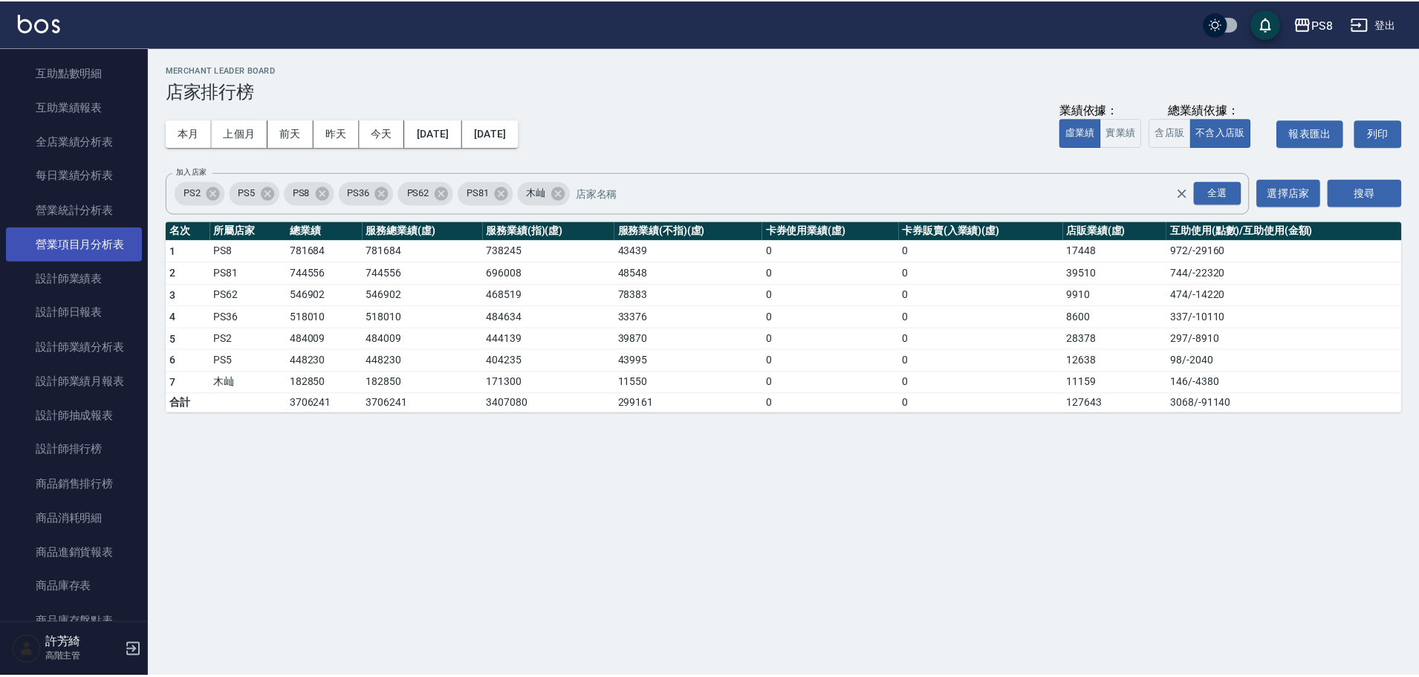
scroll to position [841, 0]
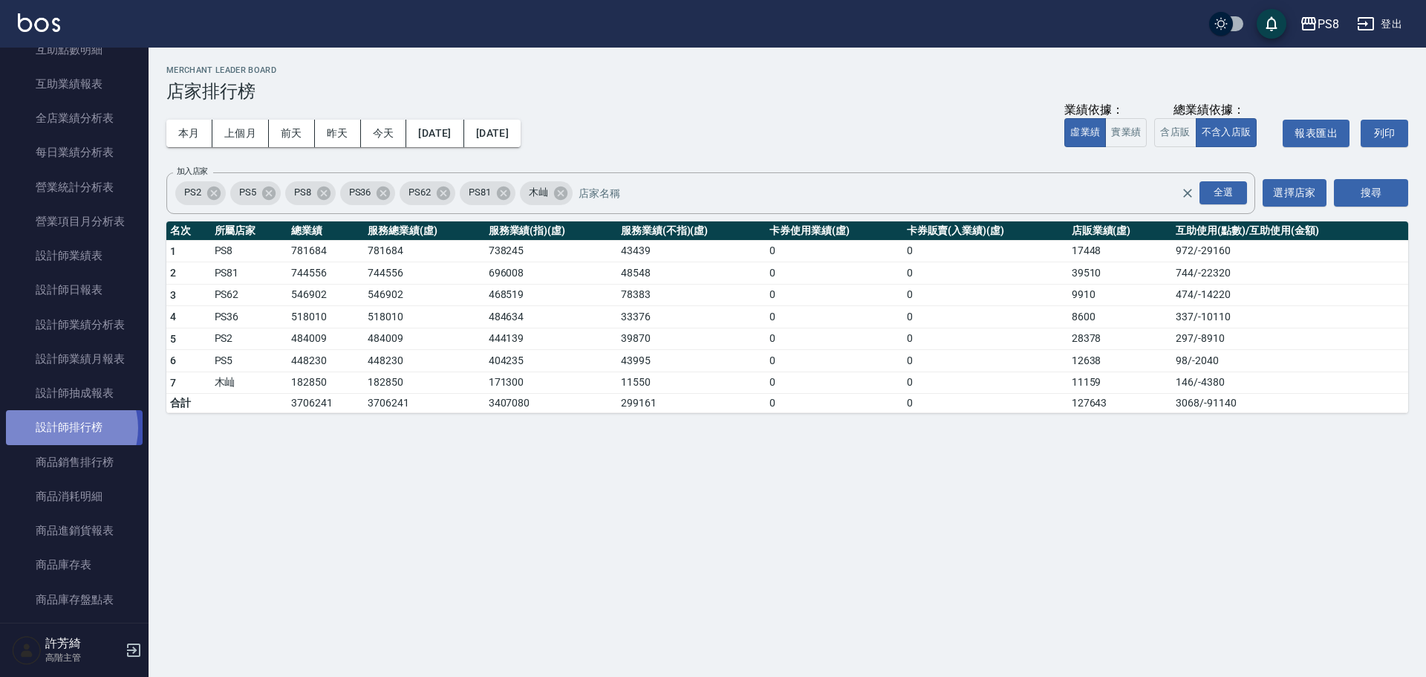
click at [62, 428] on link "設計師排行榜" at bounding box center [74, 427] width 137 height 34
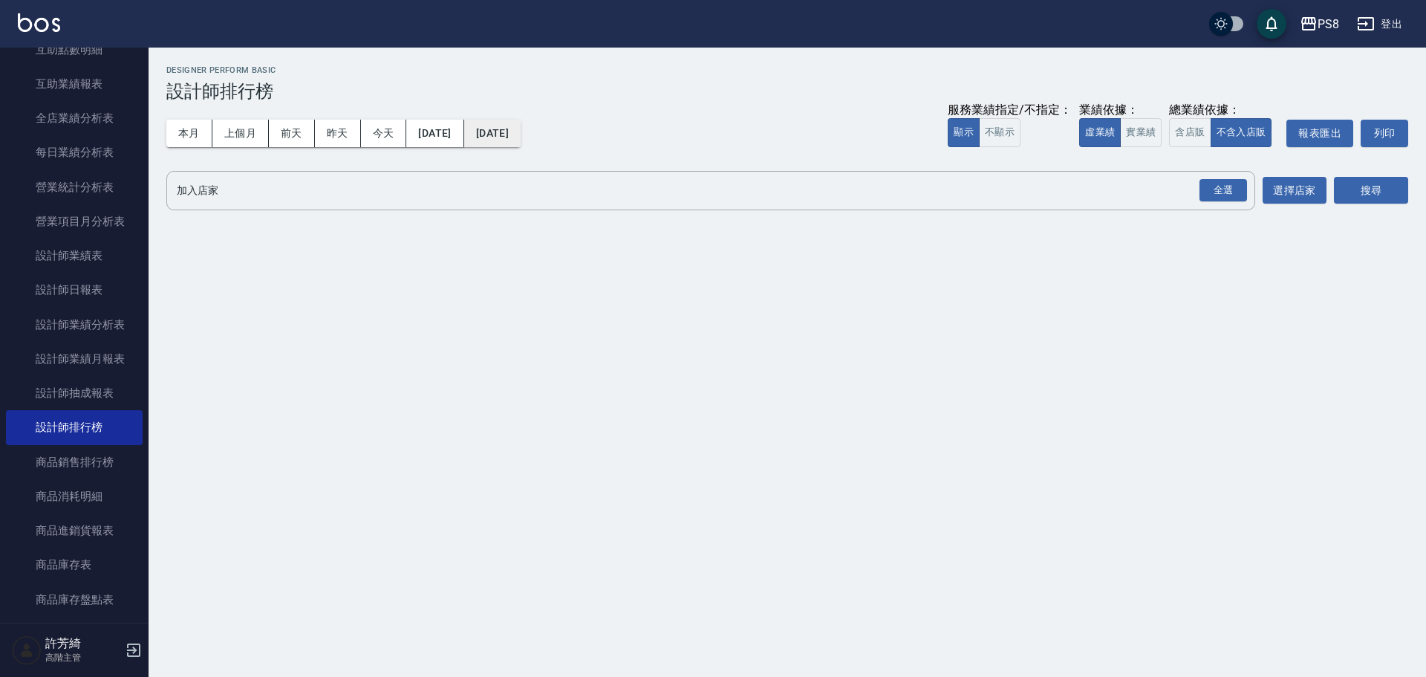
click at [521, 135] on button "[DATE]" at bounding box center [492, 133] width 56 height 27
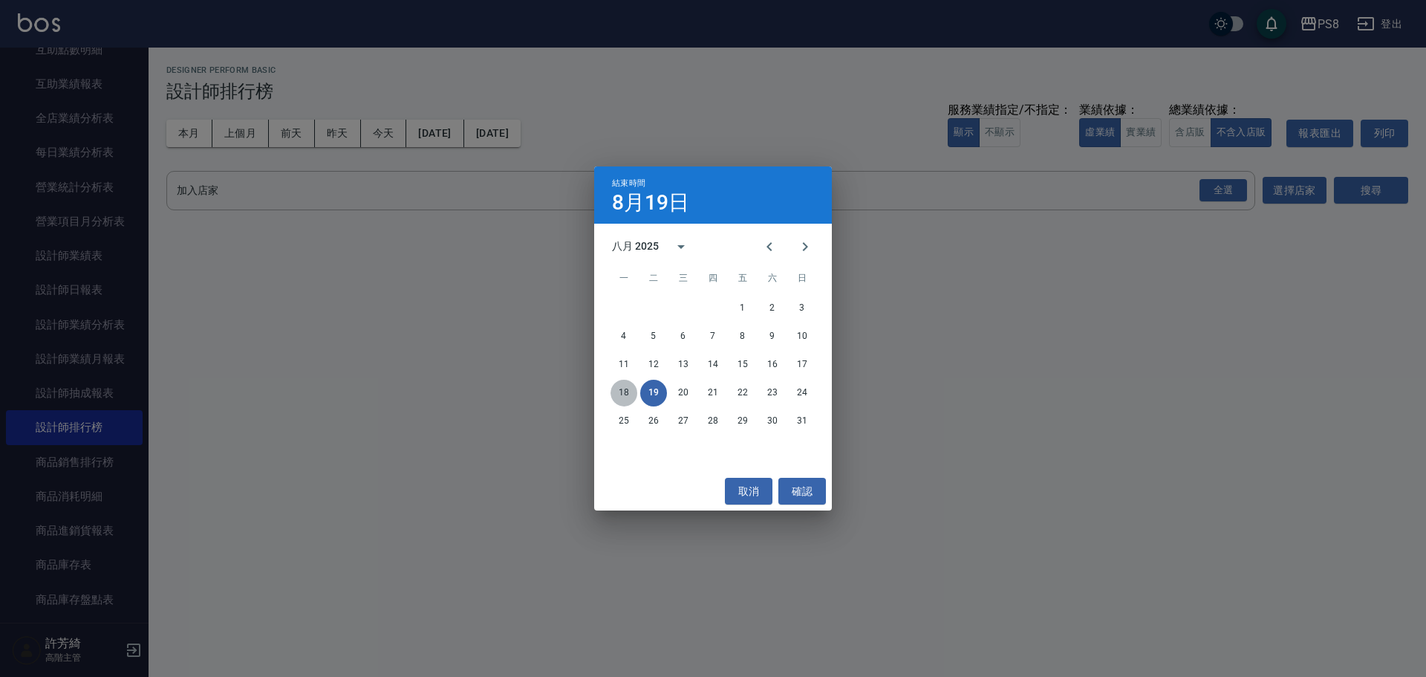
click at [620, 391] on button "18" at bounding box center [624, 393] width 27 height 27
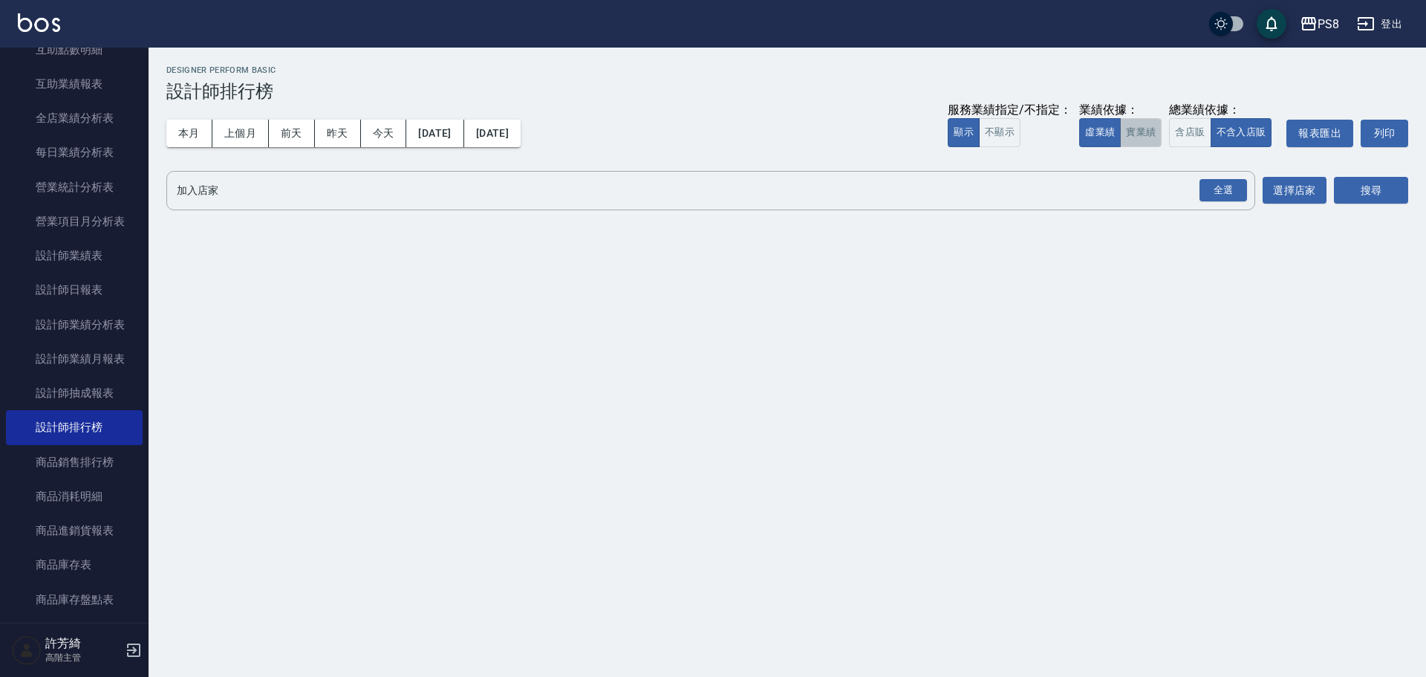
click at [1144, 124] on button "實業績" at bounding box center [1141, 132] width 42 height 29
click at [1227, 189] on div "全選" at bounding box center [1224, 190] width 48 height 23
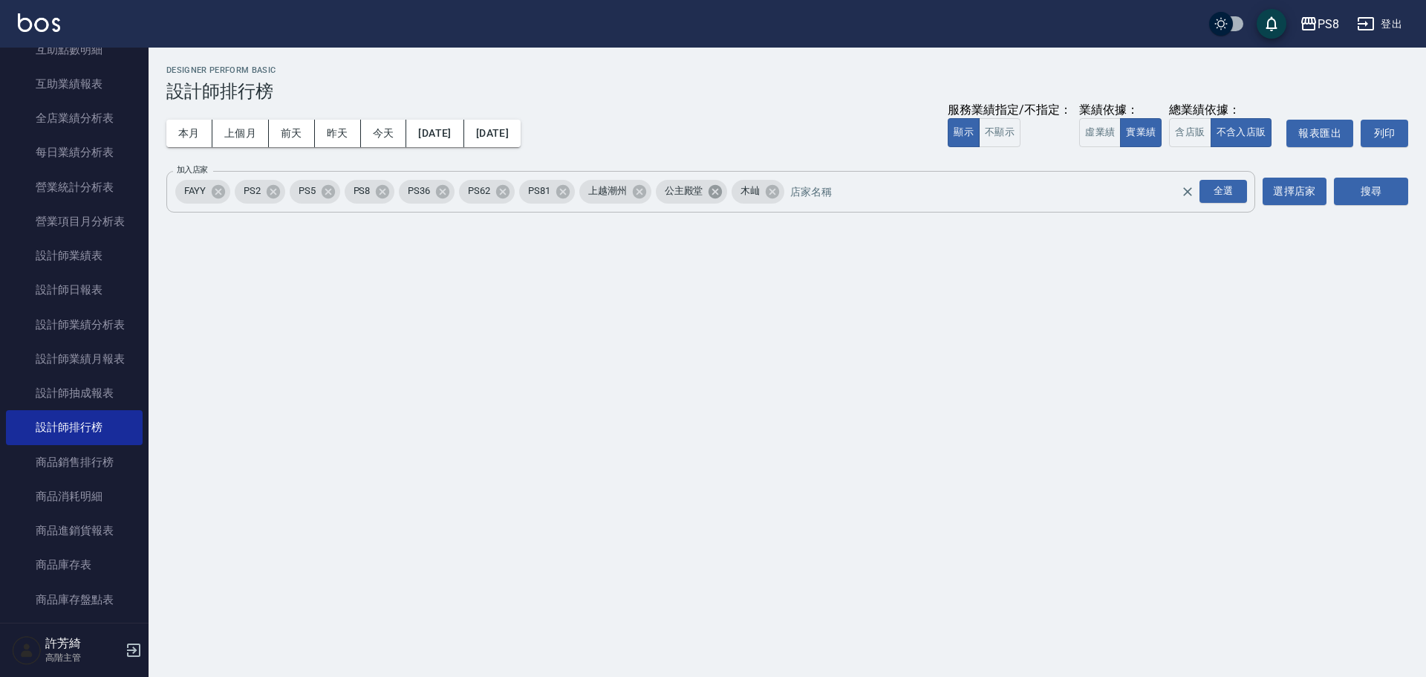
click at [716, 194] on icon at bounding box center [715, 191] width 16 height 16
click at [643, 192] on icon at bounding box center [639, 191] width 16 height 16
click at [216, 191] on icon at bounding box center [218, 190] width 13 height 13
click at [1377, 194] on button "搜尋" at bounding box center [1371, 191] width 74 height 27
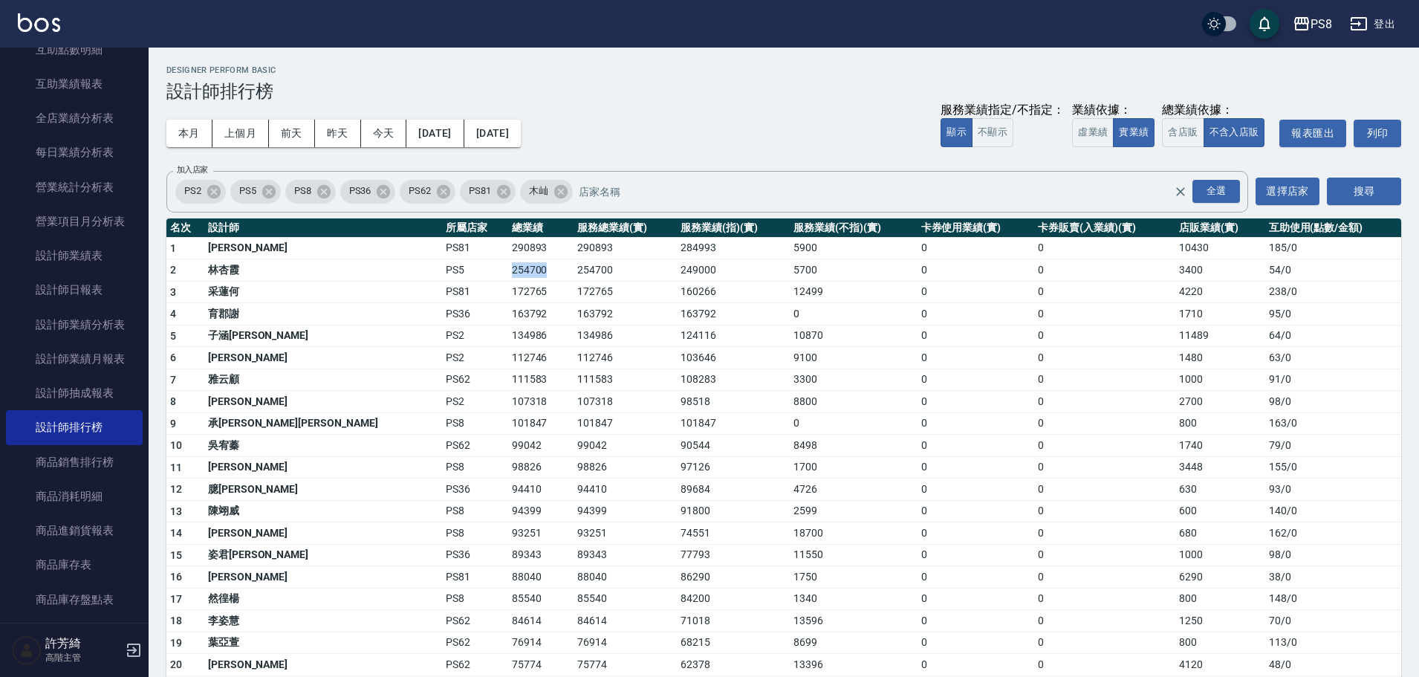
drag, startPoint x: 348, startPoint y: 267, endPoint x: 392, endPoint y: 268, distance: 43.1
click at [392, 268] on tr "2 [PERSON_NAME]PS5 254700 254700 249000 5700 0 0 3400 54 / 0" at bounding box center [783, 270] width 1235 height 22
drag, startPoint x: 357, startPoint y: 295, endPoint x: 399, endPoint y: 293, distance: 42.4
click at [508, 293] on td "172765" at bounding box center [540, 292] width 65 height 22
drag, startPoint x: 363, startPoint y: 292, endPoint x: 394, endPoint y: 290, distance: 31.2
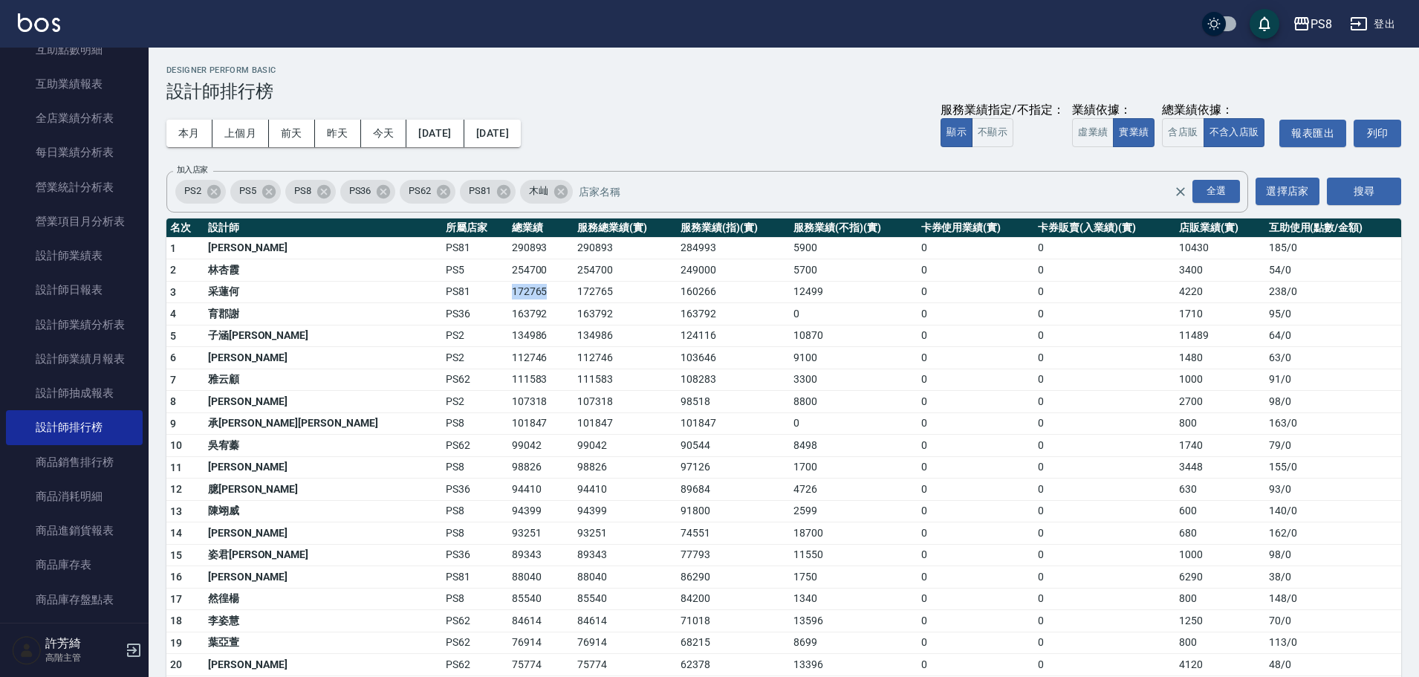
click at [394, 290] on tr "3 [PERSON_NAME]何 PS81 172765 172765 160266 12499 0 0 4220 238 / 0" at bounding box center [783, 292] width 1235 height 22
drag, startPoint x: 345, startPoint y: 338, endPoint x: 403, endPoint y: 328, distance: 58.7
click at [403, 328] on tr "5 子涵戴 PS2 134986 134986 124116 10870 0 0 11489 64 / 0" at bounding box center [783, 336] width 1235 height 22
drag, startPoint x: 349, startPoint y: 380, endPoint x: 406, endPoint y: 371, distance: 57.2
click at [508, 371] on td "111583" at bounding box center [540, 379] width 65 height 22
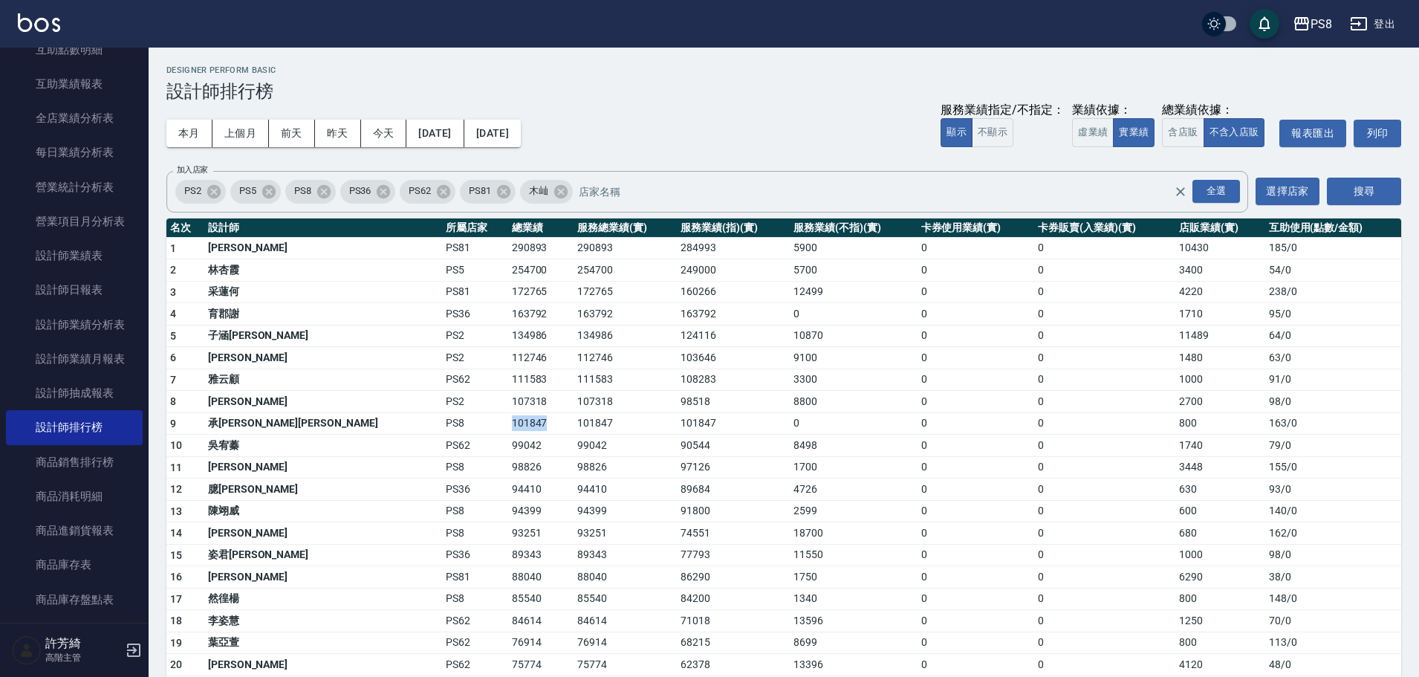
drag, startPoint x: 355, startPoint y: 423, endPoint x: 397, endPoint y: 420, distance: 41.7
click at [397, 420] on tr "9 承[PERSON_NAME][PERSON_NAME] PS8 101847 101847 101847 0 0 0 800 163 / 0" at bounding box center [783, 423] width 1235 height 22
drag, startPoint x: 354, startPoint y: 468, endPoint x: 392, endPoint y: 462, distance: 37.6
click at [508, 462] on td "98826" at bounding box center [540, 467] width 65 height 22
drag, startPoint x: 348, startPoint y: 597, endPoint x: 390, endPoint y: 594, distance: 42.5
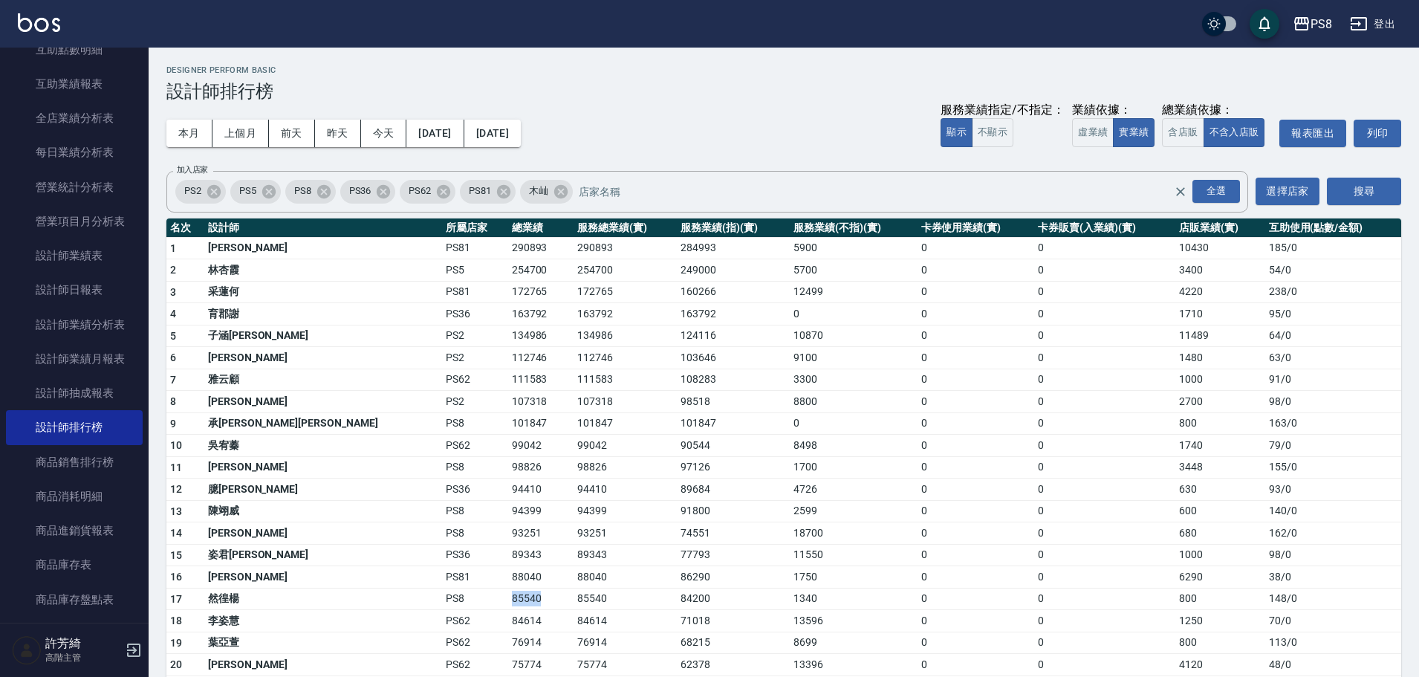
click at [390, 594] on tr "17 然徨楊 PS8 85540 85540 84200 1340 0 0 800 148 / 0" at bounding box center [783, 599] width 1235 height 22
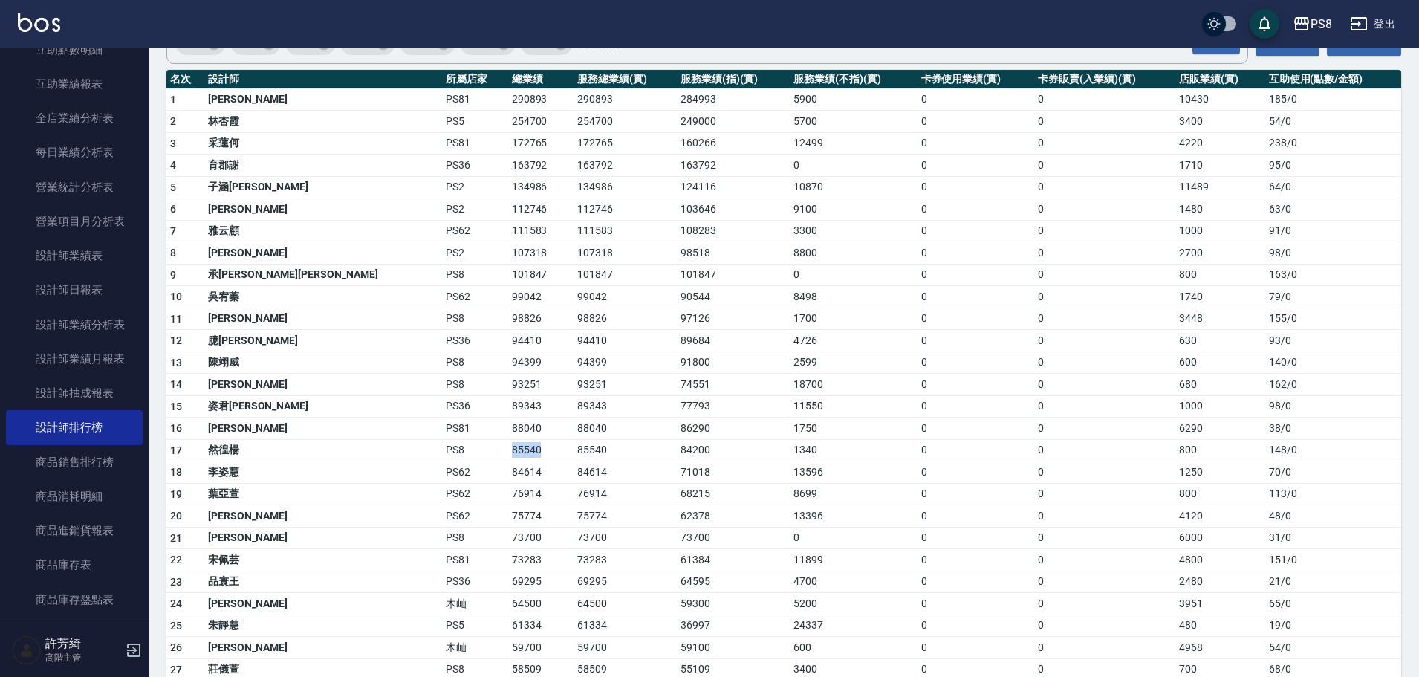
scroll to position [223, 0]
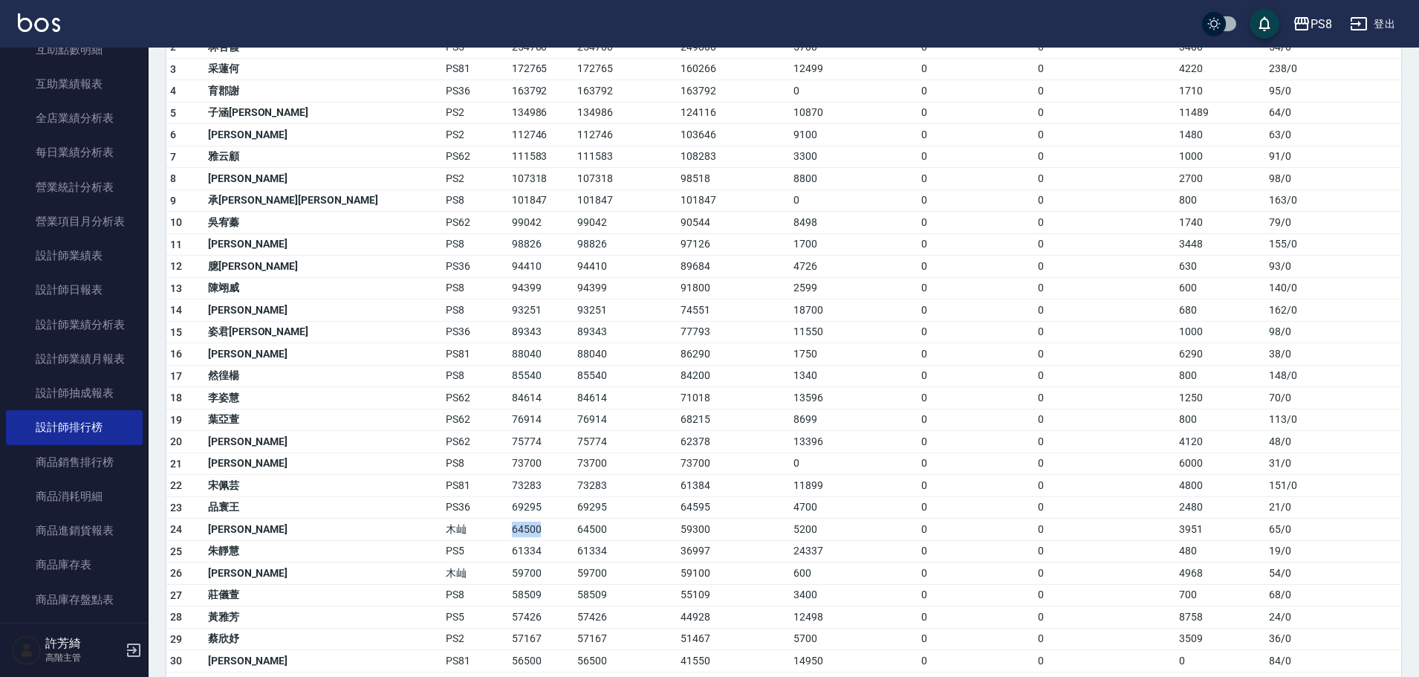
drag, startPoint x: 349, startPoint y: 531, endPoint x: 389, endPoint y: 527, distance: 39.5
click at [508, 527] on td "64500" at bounding box center [540, 530] width 65 height 22
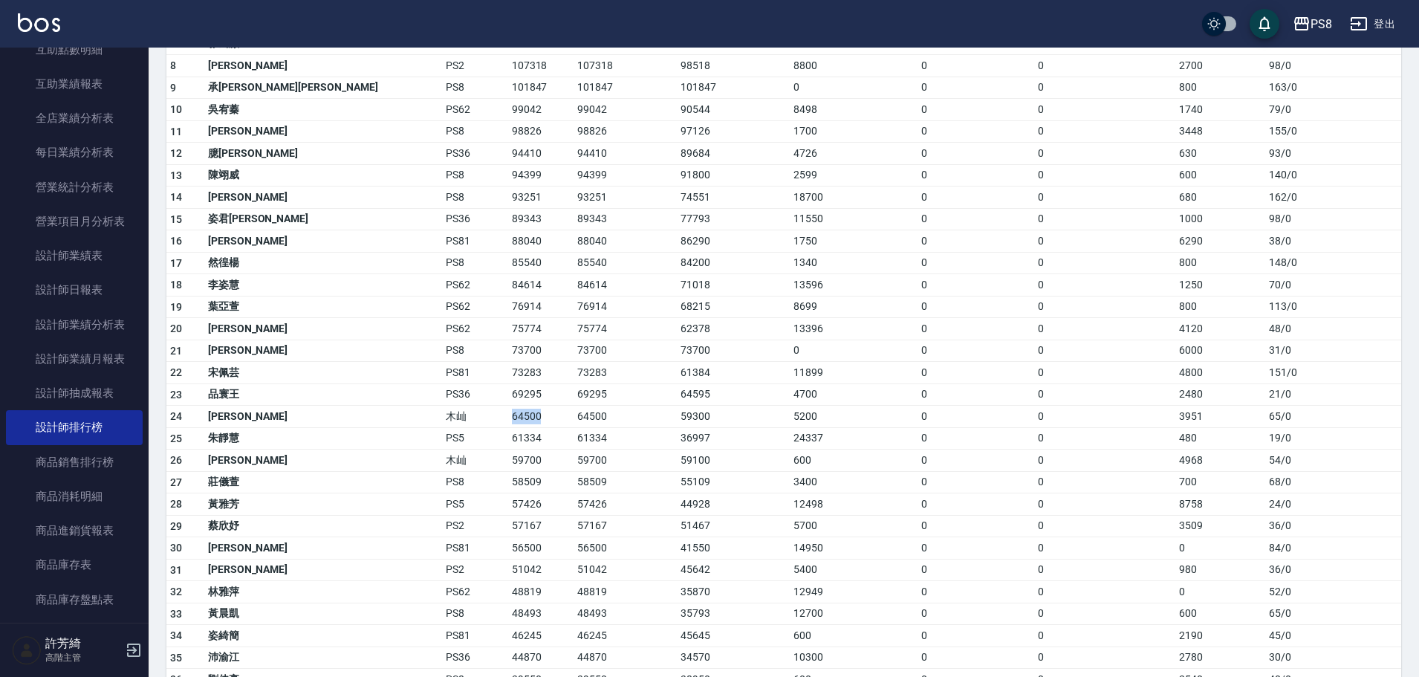
scroll to position [371, 0]
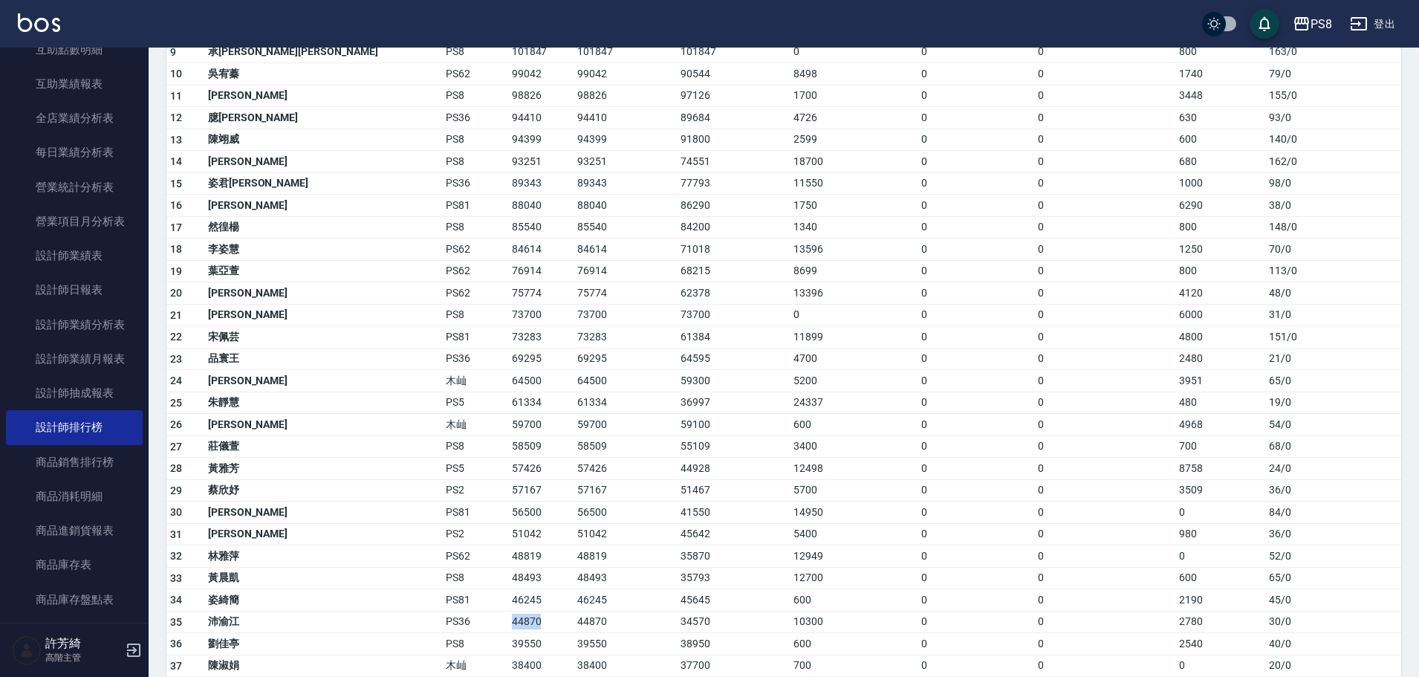
drag, startPoint x: 335, startPoint y: 620, endPoint x: 396, endPoint y: 617, distance: 61.0
click at [396, 617] on tr "35 沛渝江 PS36 44870 44870 34570 10300 0 0 2780 30 / 0" at bounding box center [783, 622] width 1235 height 22
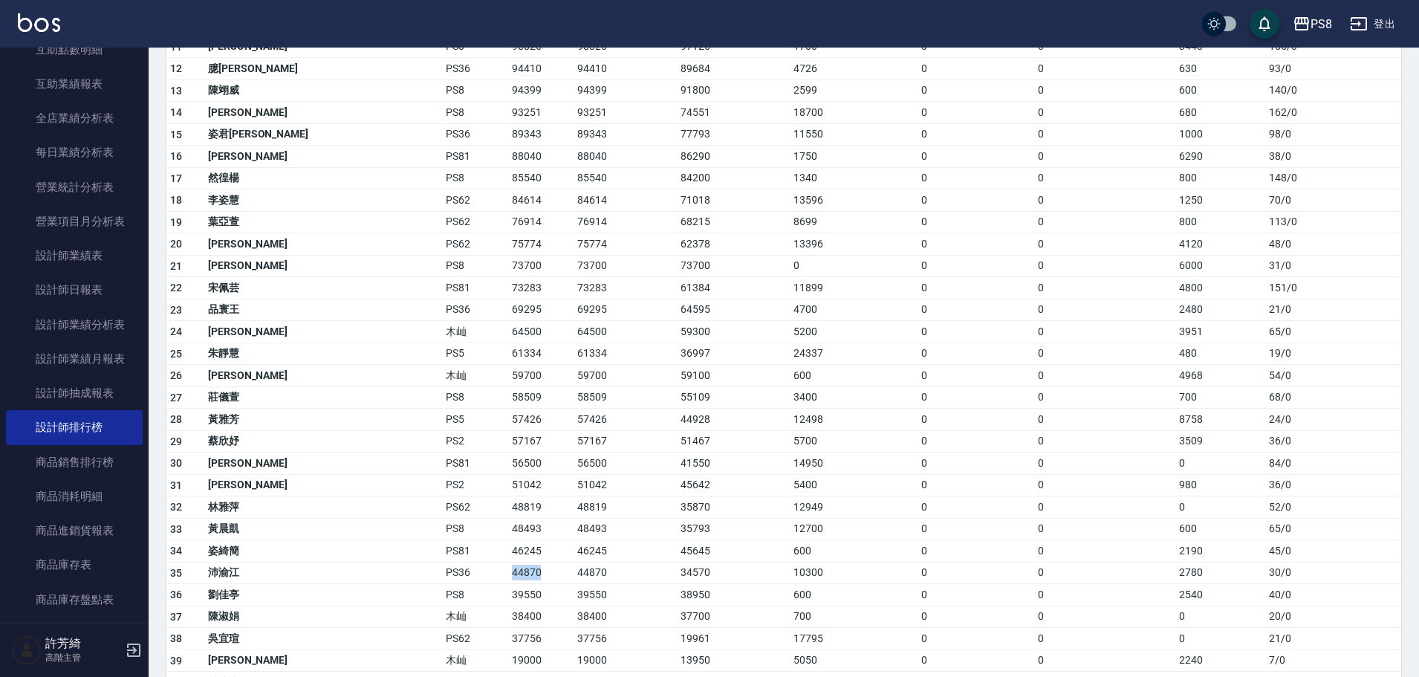
scroll to position [446, 0]
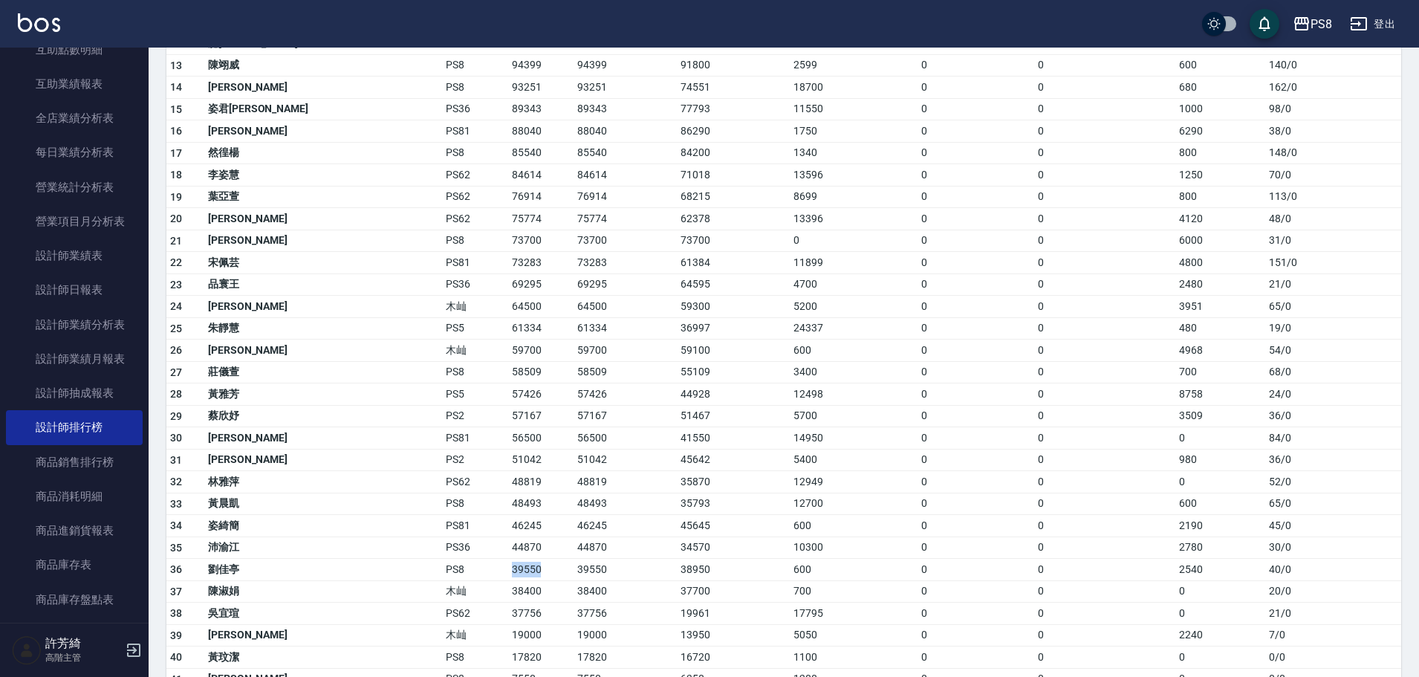
drag, startPoint x: 353, startPoint y: 562, endPoint x: 389, endPoint y: 565, distance: 35.8
click at [508, 565] on td "39550" at bounding box center [540, 570] width 65 height 22
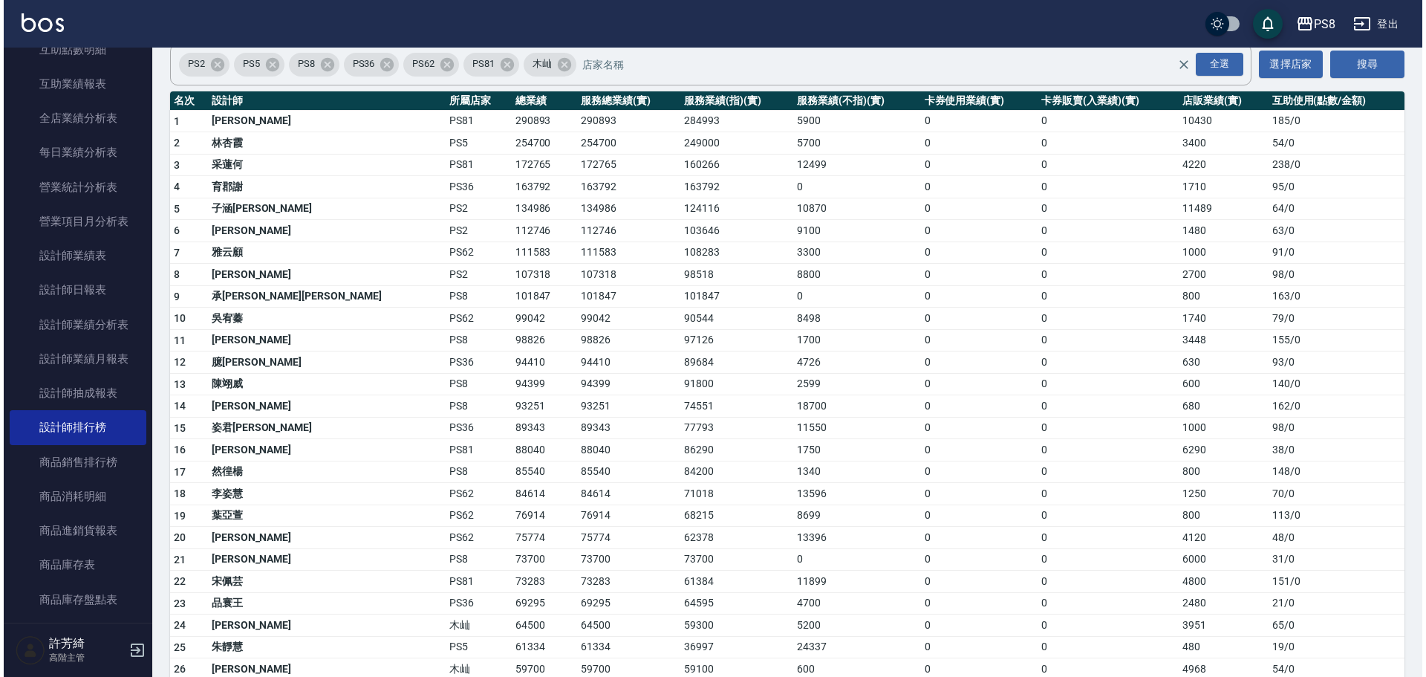
scroll to position [0, 0]
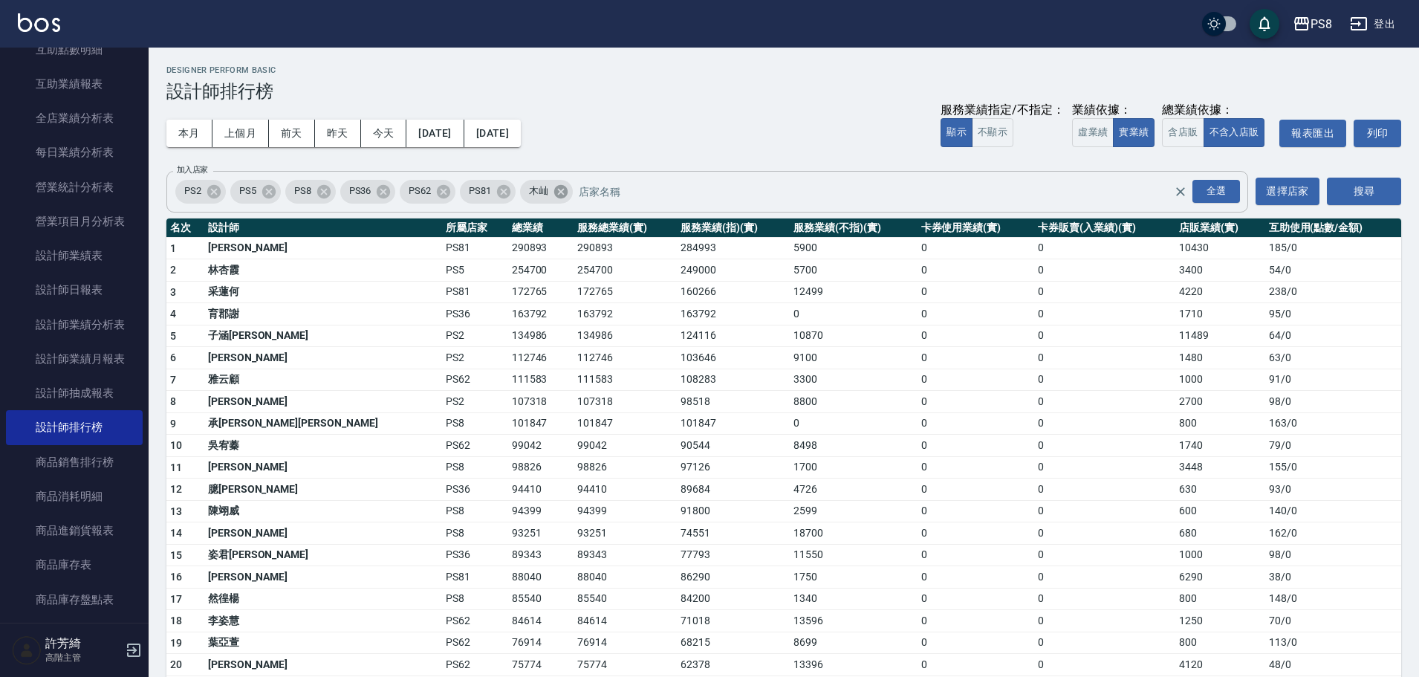
click at [565, 195] on icon at bounding box center [560, 190] width 13 height 13
click at [502, 188] on icon at bounding box center [503, 190] width 13 height 13
click at [452, 189] on icon at bounding box center [443, 191] width 16 height 16
click at [389, 186] on icon at bounding box center [383, 190] width 13 height 13
click at [268, 190] on icon at bounding box center [269, 191] width 16 height 16
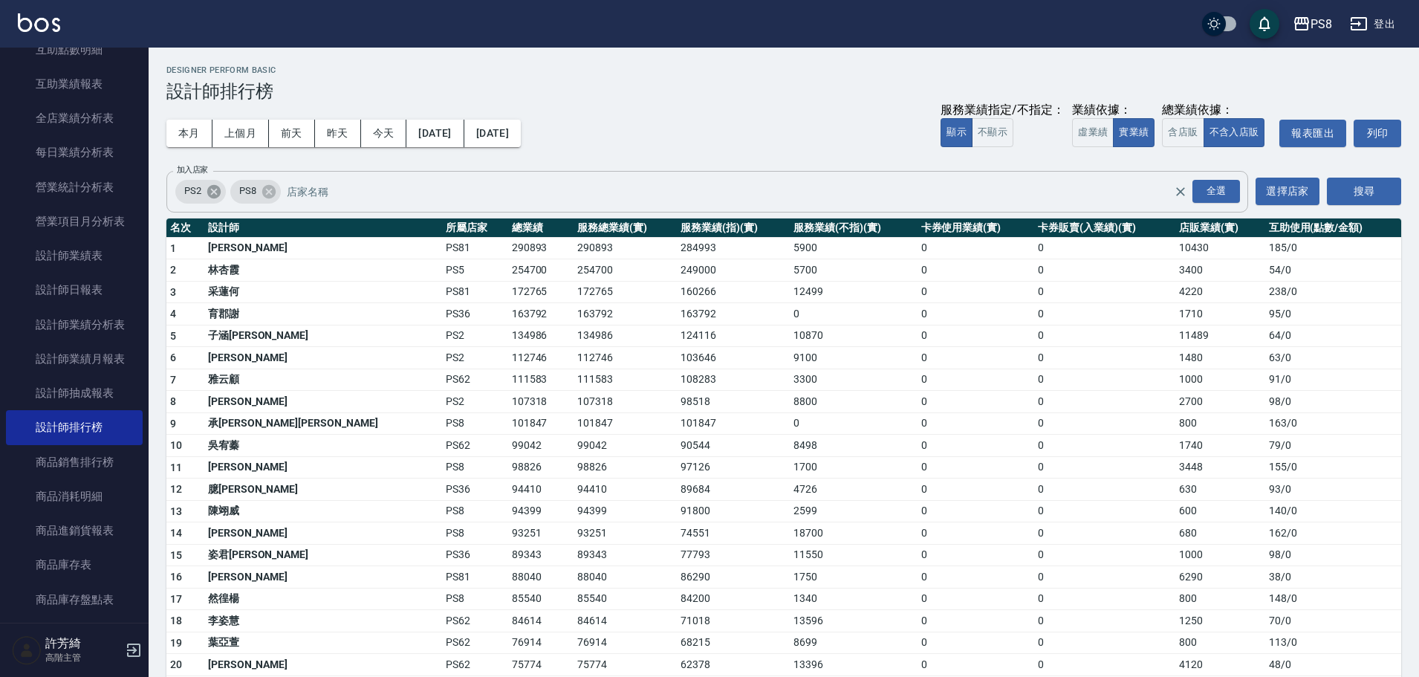
click at [212, 191] on icon at bounding box center [213, 190] width 13 height 13
click at [1347, 193] on button "搜尋" at bounding box center [1364, 191] width 74 height 27
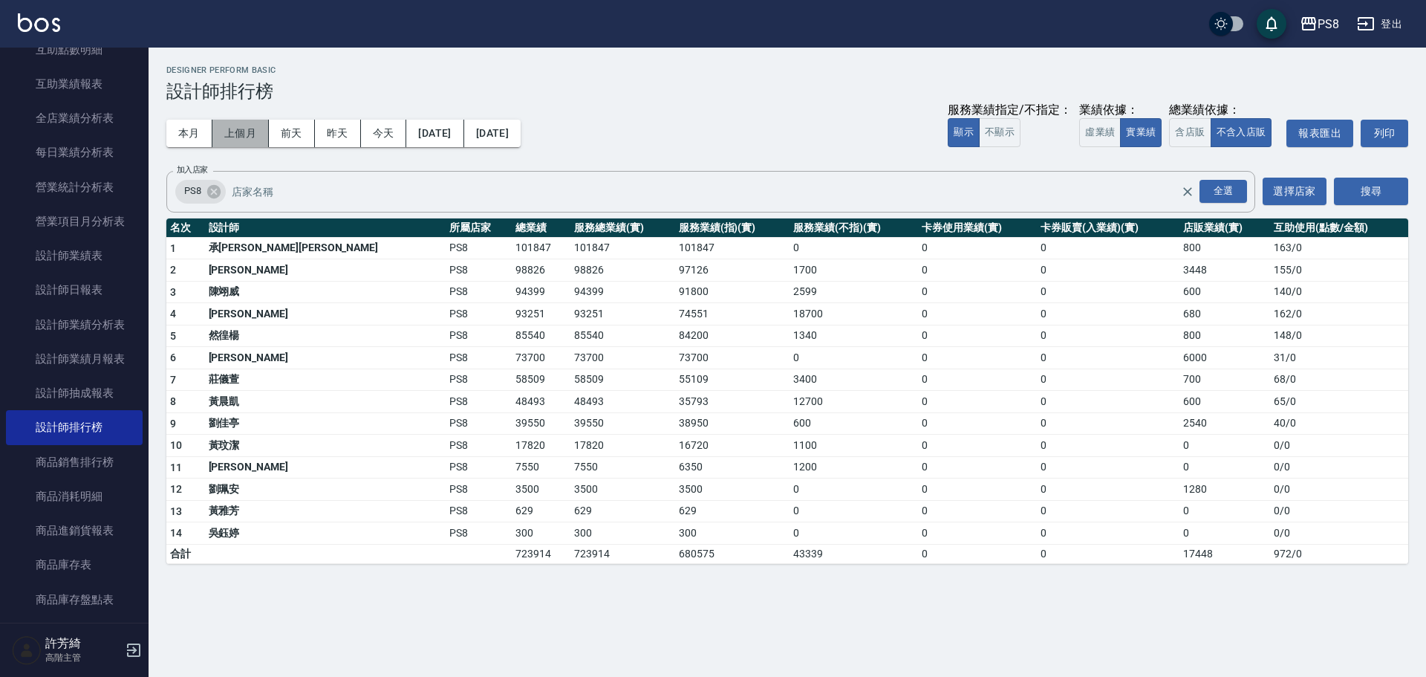
click at [248, 124] on button "上個月" at bounding box center [240, 133] width 56 height 27
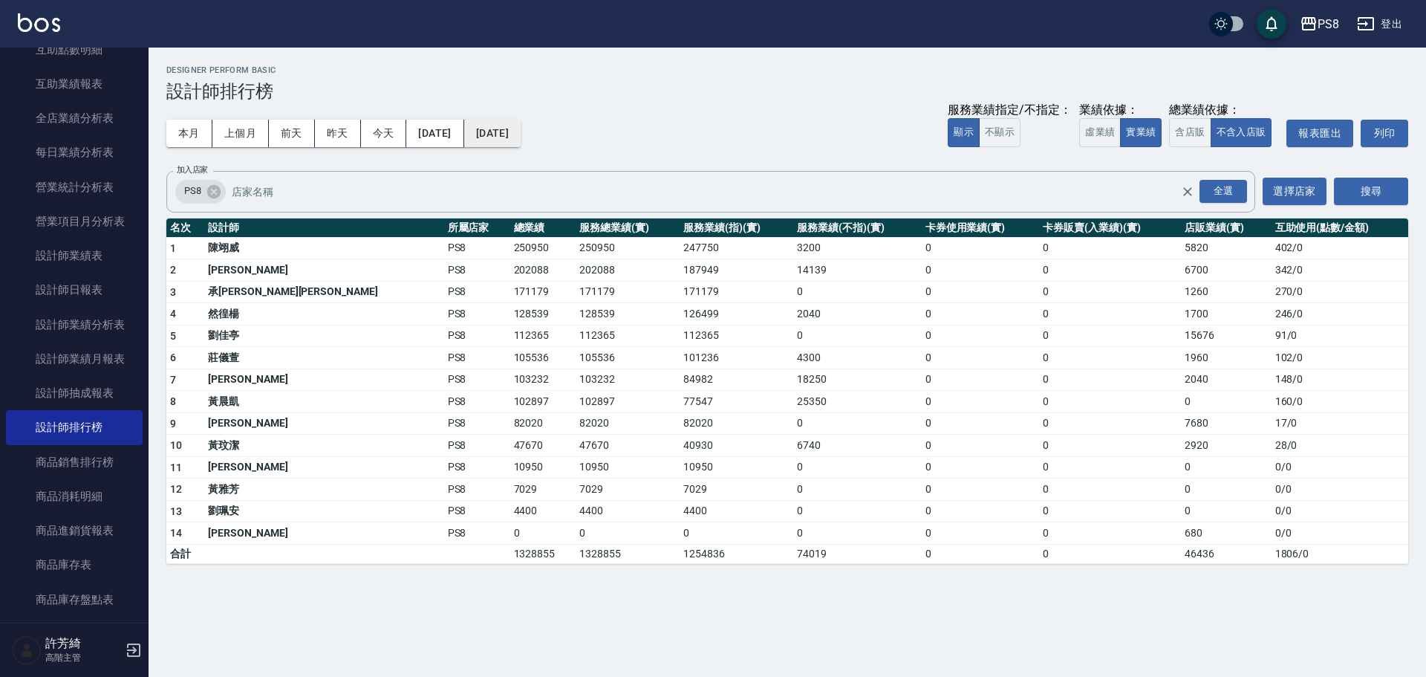
click at [521, 129] on button "[DATE]" at bounding box center [492, 133] width 56 height 27
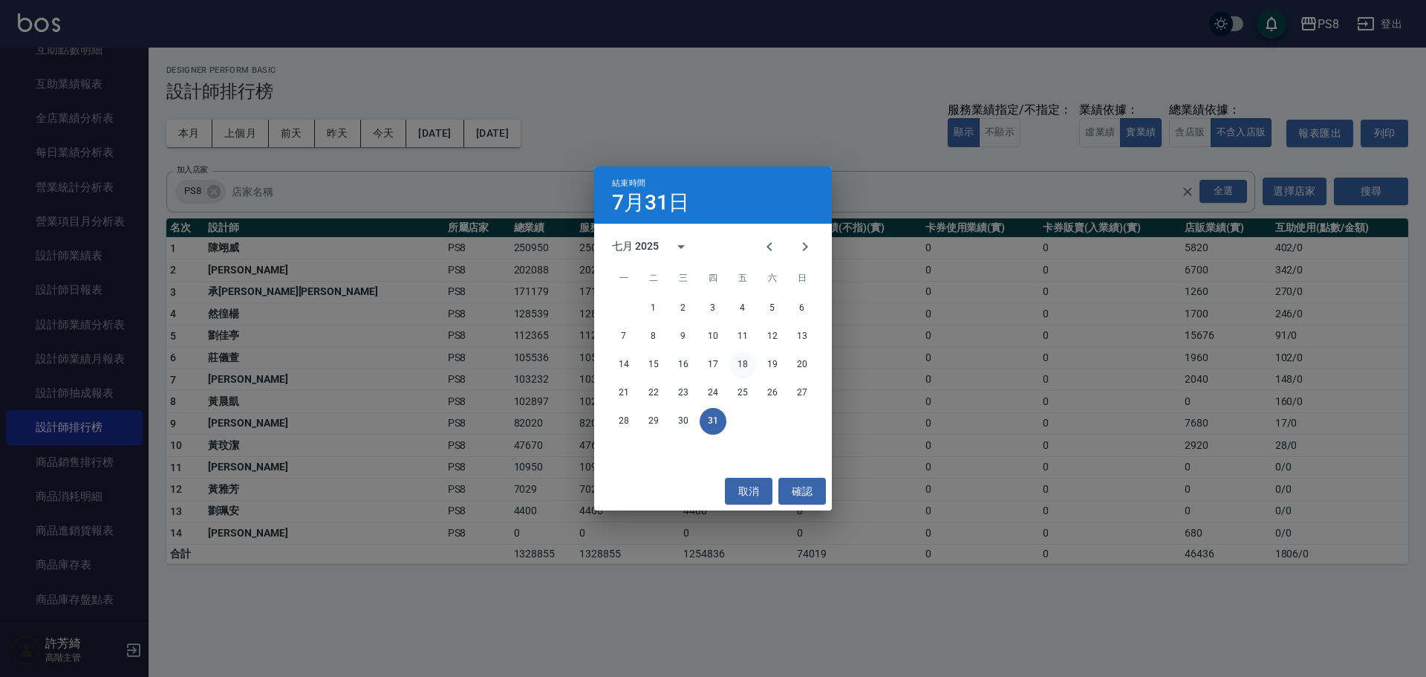
click at [752, 363] on button "18" at bounding box center [743, 364] width 27 height 27
